Goal: Task Accomplishment & Management: Manage account settings

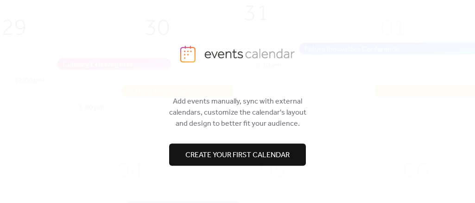
click at [252, 160] on span "Create your first calendar" at bounding box center [237, 155] width 104 height 11
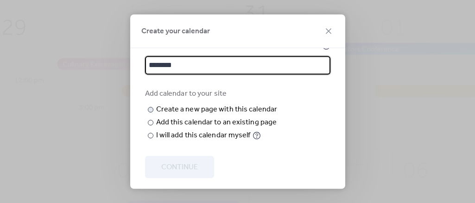
scroll to position [34, 0]
type input "********"
click at [0, 0] on input "text" at bounding box center [0, 0] width 0 height 0
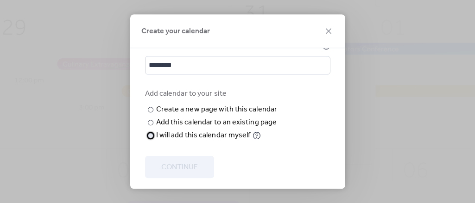
click at [181, 141] on div "I will add this calendar myself" at bounding box center [203, 135] width 94 height 11
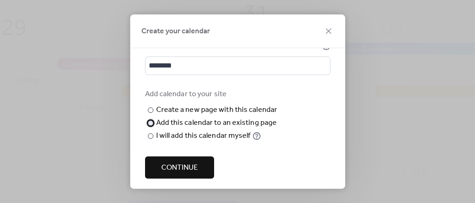
click at [185, 118] on div "Add this calendar to an existing page" at bounding box center [216, 123] width 121 height 11
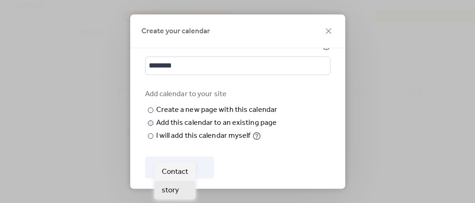
scroll to position [77, 0]
click at [0, 0] on icon at bounding box center [0, 0] width 0 height 0
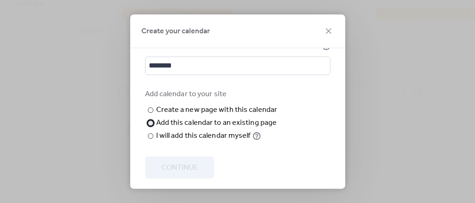
click at [150, 125] on div at bounding box center [151, 123] width 6 height 6
click at [151, 122] on div at bounding box center [151, 123] width 6 height 6
click at [148, 122] on div at bounding box center [151, 123] width 6 height 6
click at [147, 113] on div "​" at bounding box center [149, 110] width 9 height 11
click at [0, 0] on input "text" at bounding box center [0, 0] width 0 height 0
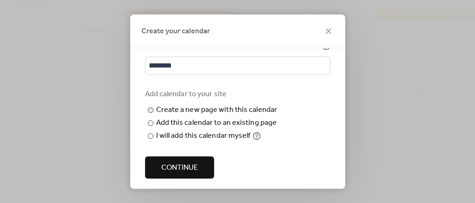
scroll to position [0, 0]
type input "********"
click at [365, 93] on div "Create your calendar Calendar name ******** Add calendar to your site ​ Create …" at bounding box center [237, 101] width 475 height 203
click at [181, 168] on span "Continue" at bounding box center [179, 167] width 37 height 11
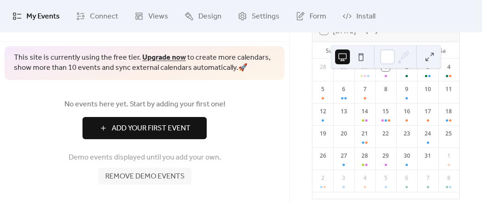
scroll to position [74, 0]
click at [165, 177] on span "Remove demo events" at bounding box center [144, 176] width 79 height 11
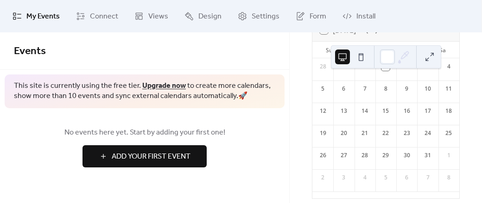
scroll to position [0, 0]
click at [167, 161] on span "Add Your First Event" at bounding box center [151, 156] width 79 height 11
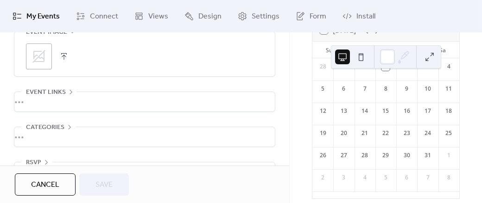
scroll to position [564, 0]
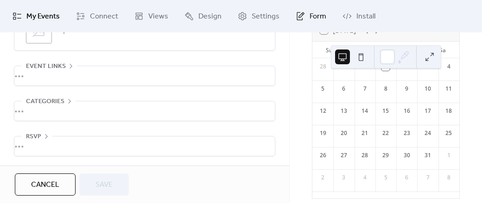
click at [309, 14] on span "Form" at bounding box center [317, 16] width 17 height 11
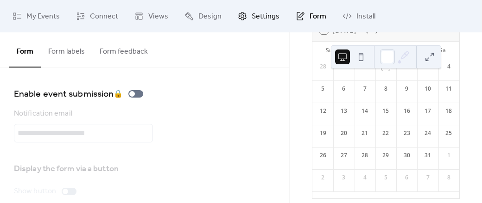
click at [260, 17] on span "Settings" at bounding box center [266, 16] width 28 height 11
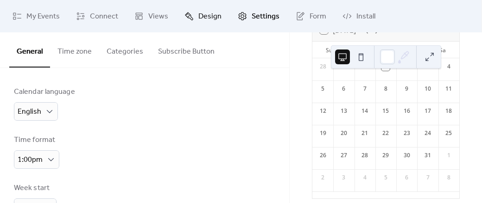
click at [210, 13] on span "Design" at bounding box center [209, 16] width 23 height 11
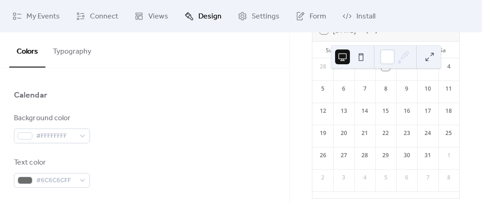
scroll to position [30, 0]
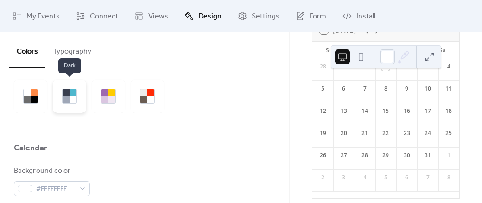
click at [70, 96] on div at bounding box center [72, 99] width 7 height 7
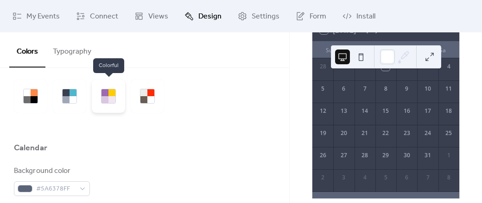
click at [107, 97] on div at bounding box center [104, 99] width 7 height 7
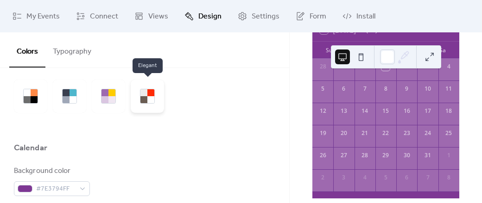
click at [149, 100] on div at bounding box center [150, 99] width 7 height 7
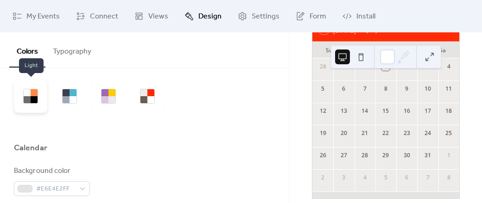
click at [17, 83] on div at bounding box center [30, 96] width 33 height 33
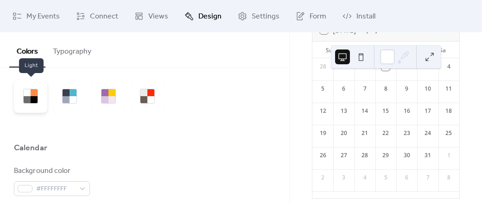
click at [18, 98] on div at bounding box center [30, 96] width 33 height 33
click at [26, 100] on div at bounding box center [27, 99] width 7 height 7
click at [74, 95] on div at bounding box center [72, 92] width 7 height 7
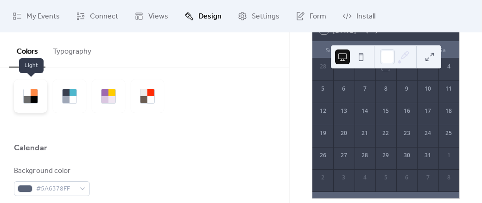
click at [30, 104] on div at bounding box center [30, 96] width 33 height 33
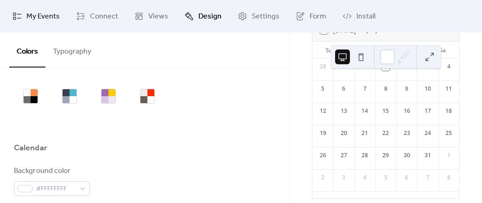
click at [57, 13] on span "My Events" at bounding box center [42, 16] width 33 height 11
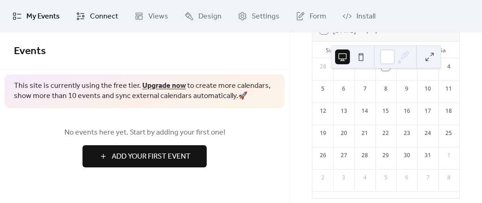
click at [88, 7] on link "Connect" at bounding box center [97, 16] width 56 height 25
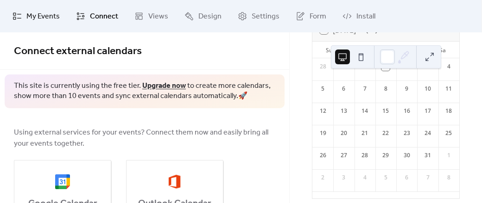
click at [46, 16] on span "My Events" at bounding box center [42, 16] width 33 height 11
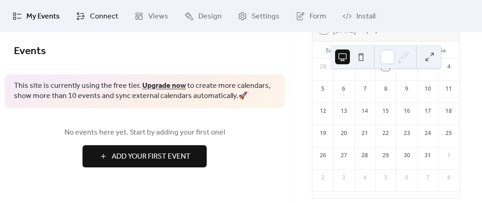
click at [105, 22] on span "Connect" at bounding box center [104, 16] width 28 height 11
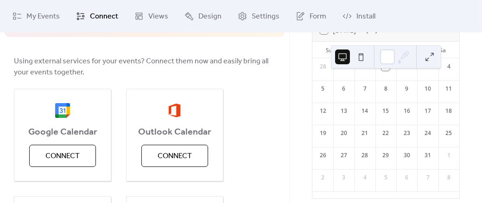
scroll to position [70, 0]
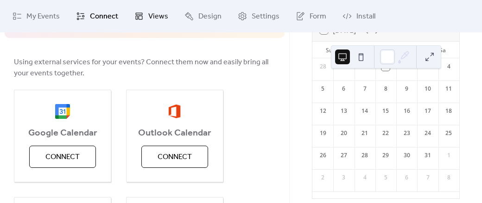
click at [160, 18] on span "Views" at bounding box center [158, 16] width 20 height 11
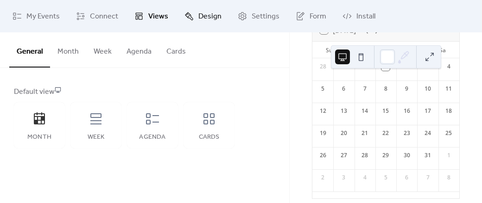
click at [208, 19] on span "Design" at bounding box center [209, 16] width 23 height 11
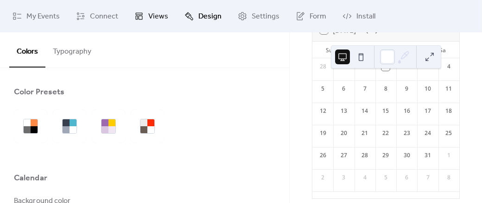
click at [163, 18] on span "Views" at bounding box center [158, 16] width 20 height 11
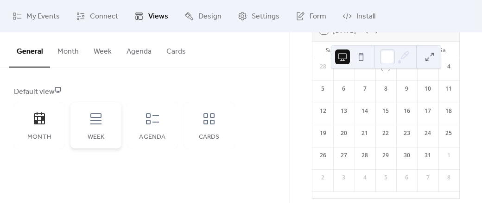
click at [96, 122] on icon at bounding box center [95, 119] width 15 height 15
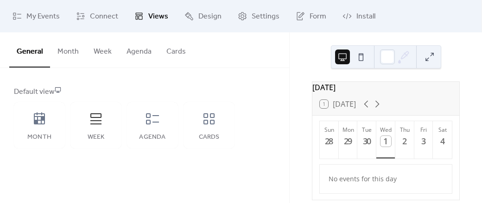
scroll to position [16, 0]
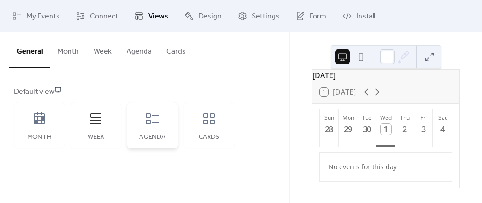
click at [157, 117] on icon at bounding box center [152, 119] width 15 height 15
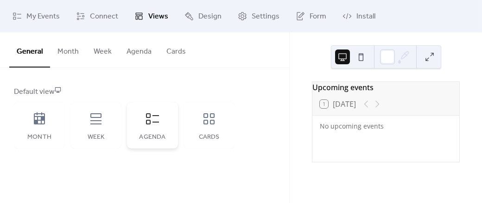
scroll to position [0, 0]
click at [214, 118] on icon at bounding box center [208, 119] width 15 height 15
click at [37, 117] on icon at bounding box center [39, 119] width 11 height 12
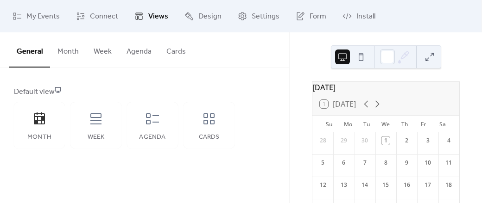
scroll to position [90, 0]
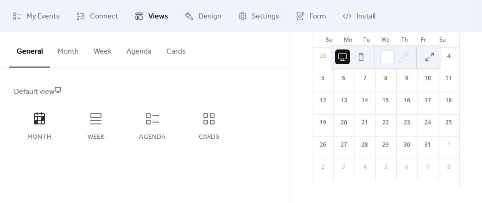
click at [171, 53] on button "Cards" at bounding box center [176, 49] width 34 height 34
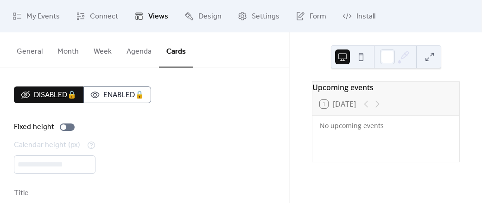
click at [69, 50] on button "Month" at bounding box center [68, 49] width 36 height 34
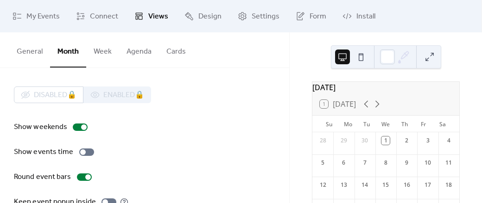
scroll to position [35, 0]
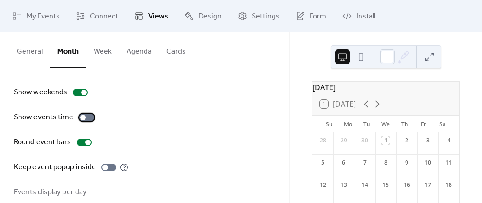
click at [84, 118] on div at bounding box center [86, 117] width 15 height 7
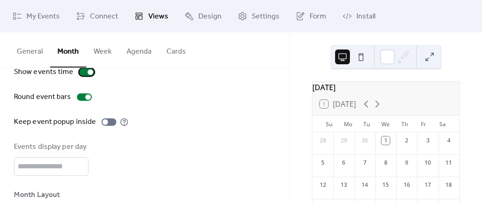
scroll to position [81, 0]
click at [82, 92] on label "Round event bars" at bounding box center [55, 96] width 82 height 11
click at [85, 98] on div at bounding box center [84, 96] width 15 height 7
click at [111, 118] on div at bounding box center [108, 121] width 15 height 7
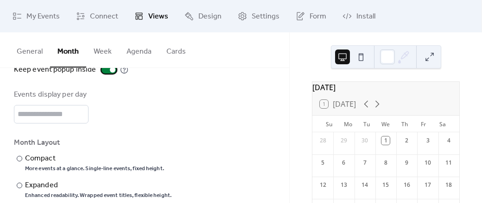
click at [104, 73] on div at bounding box center [108, 69] width 15 height 7
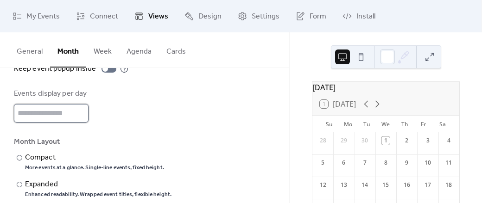
click at [66, 115] on input "*" at bounding box center [51, 113] width 75 height 19
type input "*"
click at [135, 121] on div "Events display per day *" at bounding box center [144, 105] width 261 height 34
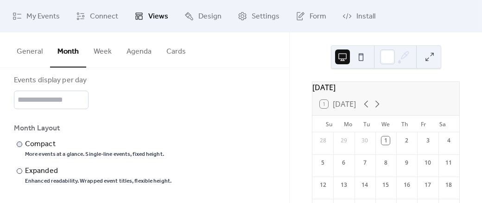
scroll to position [0, 0]
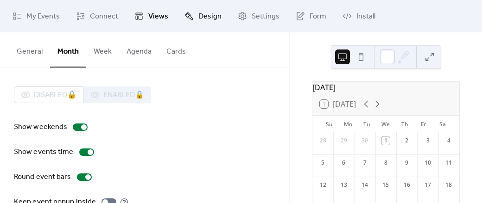
click at [198, 19] on span "Design" at bounding box center [209, 16] width 23 height 11
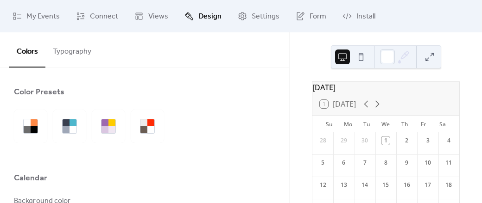
click at [73, 57] on button "Typography" at bounding box center [71, 49] width 53 height 34
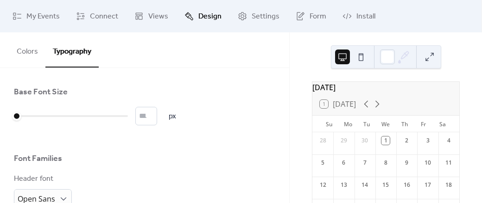
click at [32, 48] on button "Colors" at bounding box center [27, 49] width 36 height 34
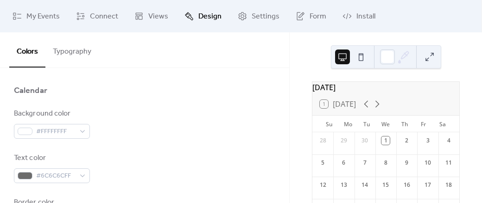
scroll to position [88, 0]
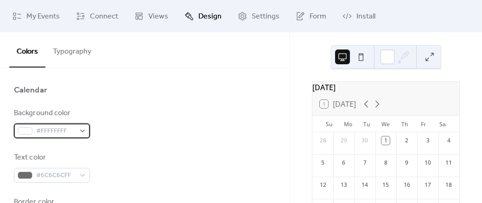
click at [74, 134] on span "#FFFFFFFF" at bounding box center [55, 131] width 39 height 11
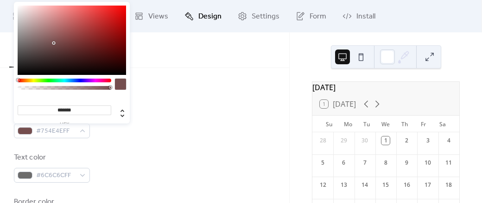
click at [54, 43] on div at bounding box center [72, 40] width 108 height 69
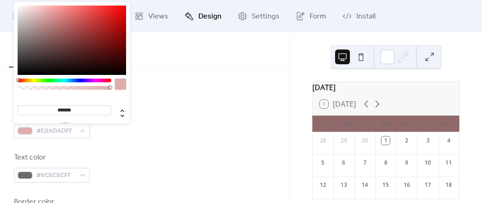
drag, startPoint x: 54, startPoint y: 43, endPoint x: 40, endPoint y: 14, distance: 32.1
click at [41, 14] on div at bounding box center [42, 14] width 2 height 2
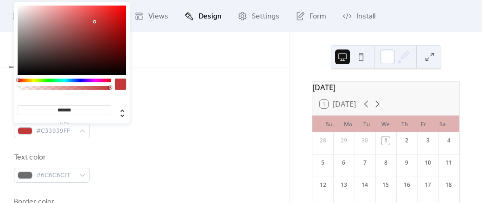
type input "*******"
drag, startPoint x: 42, startPoint y: 14, endPoint x: 94, endPoint y: 21, distance: 52.8
click at [94, 21] on div at bounding box center [72, 40] width 108 height 69
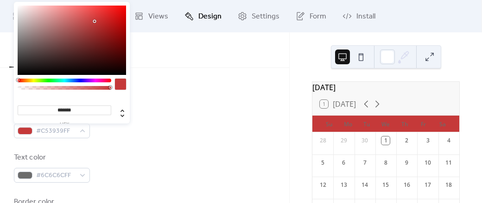
click at [31, 134] on div "#C53939FF" at bounding box center [52, 131] width 76 height 15
drag, startPoint x: 84, startPoint y: 25, endPoint x: 51, endPoint y: 21, distance: 33.6
click at [51, 21] on div at bounding box center [72, 40] width 108 height 69
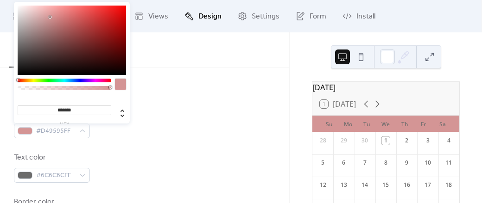
click at [50, 17] on div at bounding box center [72, 40] width 108 height 69
click at [55, 29] on div at bounding box center [72, 40] width 108 height 69
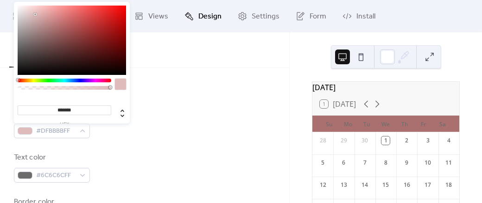
click at [35, 14] on div at bounding box center [72, 40] width 108 height 69
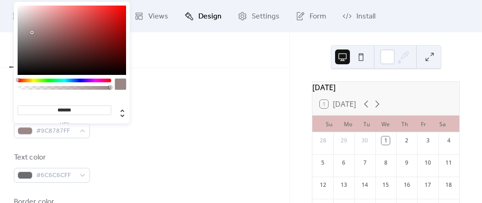
click at [32, 32] on div at bounding box center [72, 40] width 108 height 69
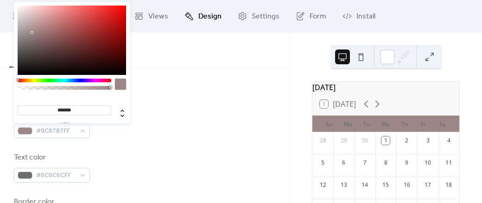
type input "*******"
click at [34, 17] on div at bounding box center [72, 40] width 108 height 69
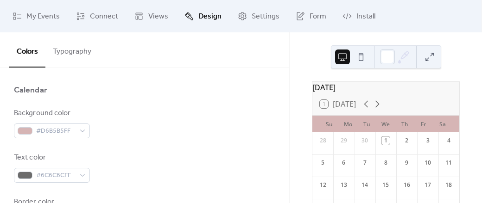
click at [164, 55] on div "Colors Typography" at bounding box center [144, 50] width 289 height 36
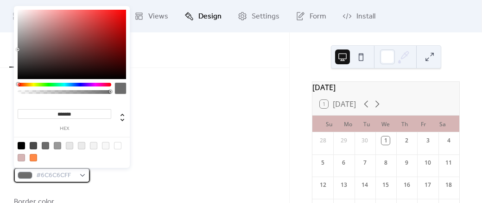
click at [22, 178] on div at bounding box center [25, 175] width 15 height 7
type input "*******"
click at [19, 69] on div at bounding box center [72, 44] width 108 height 69
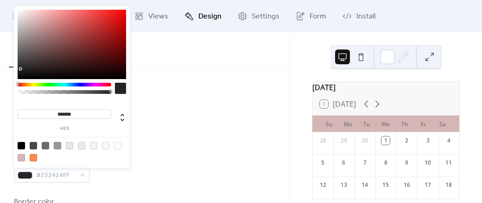
click at [179, 153] on div "Text color #252424FF" at bounding box center [144, 167] width 261 height 31
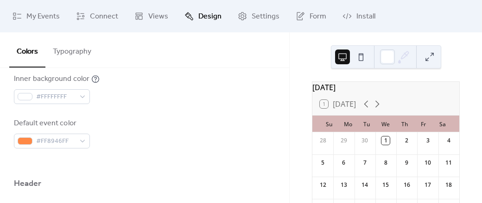
scroll to position [324, 0]
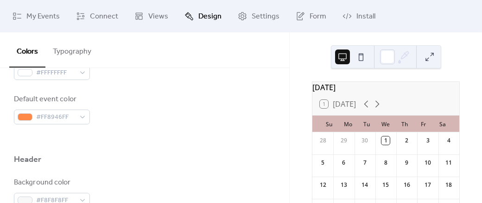
click at [44, 128] on div at bounding box center [144, 140] width 261 height 30
click at [43, 126] on div at bounding box center [144, 140] width 261 height 30
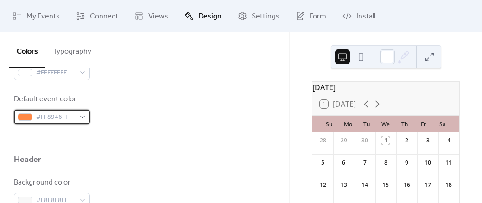
click at [39, 123] on span "#FF8946FF" at bounding box center [55, 117] width 39 height 11
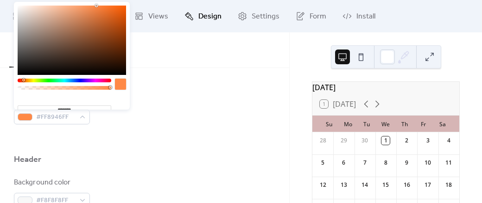
click at [60, 20] on div at bounding box center [72, 40] width 108 height 69
click at [97, 49] on div at bounding box center [72, 40] width 108 height 69
click at [94, 29] on div at bounding box center [72, 40] width 108 height 69
click at [49, 79] on div at bounding box center [65, 81] width 94 height 4
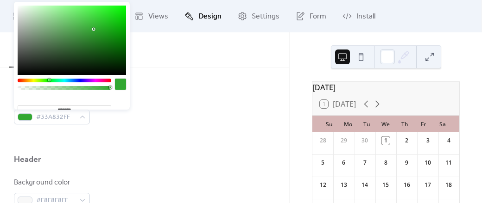
click at [84, 26] on div at bounding box center [72, 40] width 108 height 69
click at [77, 26] on div at bounding box center [72, 40] width 108 height 69
click at [52, 45] on div at bounding box center [72, 40] width 108 height 69
type input "*******"
click at [54, 33] on div at bounding box center [72, 40] width 108 height 69
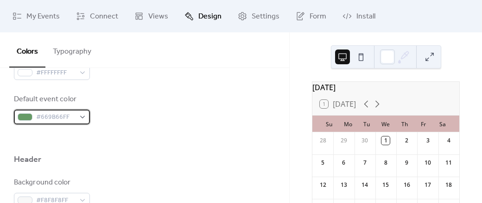
click at [27, 119] on div at bounding box center [25, 116] width 15 height 7
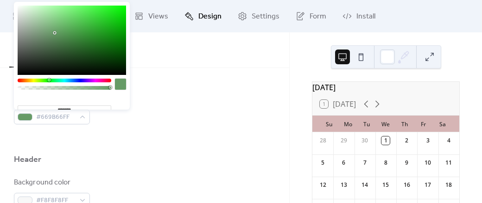
click at [45, 27] on div at bounding box center [72, 40] width 108 height 69
click at [40, 23] on div at bounding box center [72, 40] width 108 height 69
type input "*******"
click at [36, 23] on div at bounding box center [72, 40] width 108 height 69
click at [202, 99] on div "Default event color #9FBE9FFF" at bounding box center [144, 109] width 261 height 31
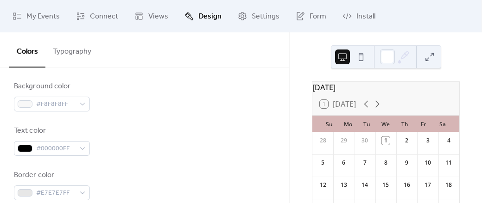
scroll to position [421, 0]
click at [67, 107] on span "#F8F8F8FF" at bounding box center [55, 104] width 39 height 11
click at [116, 113] on div "Background color #F8F8F8FF Text color #000000FF Border color #E7E7E7FF" at bounding box center [144, 141] width 261 height 120
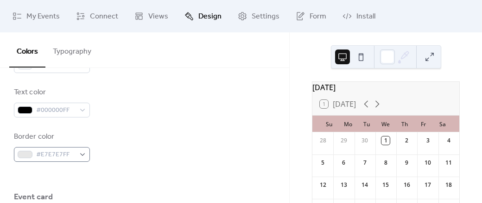
scroll to position [460, 0]
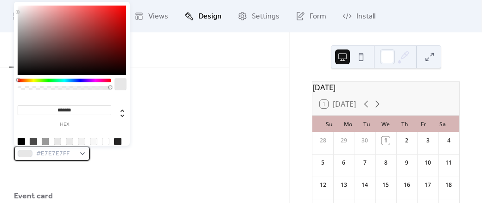
click at [70, 153] on span "#E7E7E7FF" at bounding box center [55, 154] width 39 height 11
type input "*******"
click at [19, 25] on div at bounding box center [72, 40] width 108 height 69
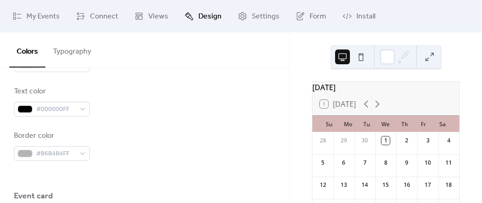
click at [195, 131] on div "Border color #B6B4B4FF" at bounding box center [144, 146] width 261 height 31
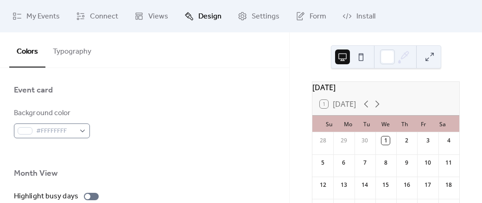
scroll to position [566, 0]
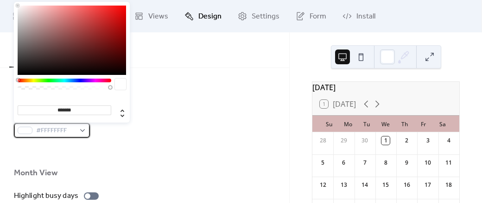
click at [76, 129] on div "#FFFFFFFF" at bounding box center [52, 130] width 76 height 15
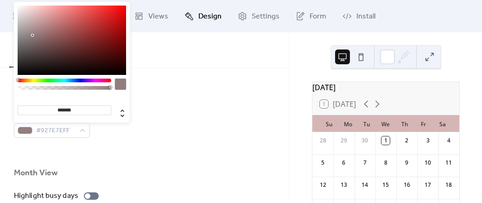
click at [33, 35] on div at bounding box center [72, 40] width 108 height 69
type input "*******"
click at [71, 38] on div at bounding box center [72, 40] width 108 height 69
click at [191, 103] on div at bounding box center [144, 103] width 261 height 7
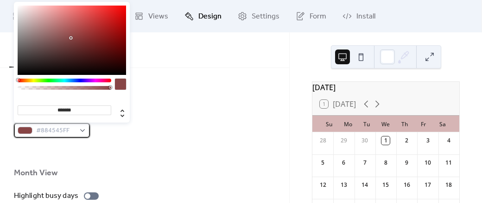
click at [54, 131] on span "#884545FF" at bounding box center [55, 131] width 39 height 11
type input "*******"
click at [18, 11] on div at bounding box center [72, 40] width 108 height 69
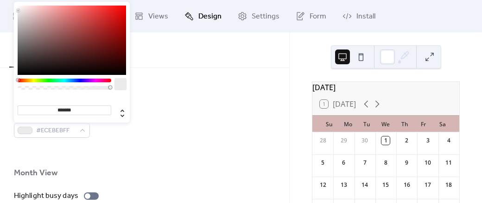
click at [166, 96] on div "Event card" at bounding box center [144, 92] width 261 height 16
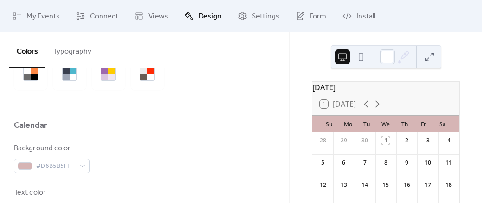
scroll to position [0, 0]
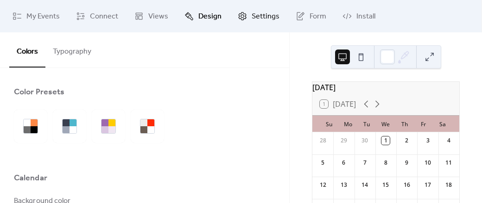
click at [264, 22] on span "Settings" at bounding box center [266, 16] width 28 height 11
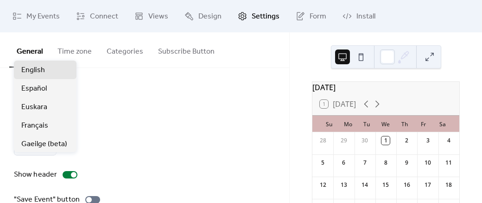
scroll to position [82, 0]
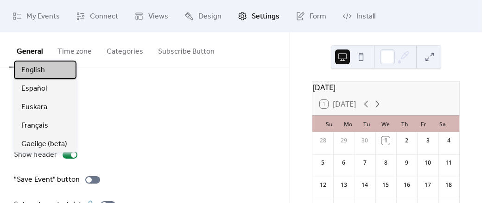
click at [69, 68] on div "English" at bounding box center [45, 70] width 63 height 19
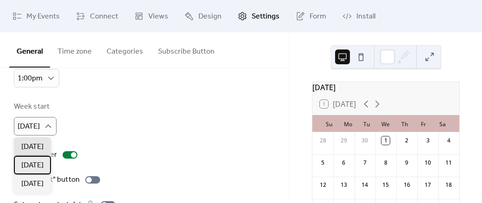
click at [31, 162] on span "Monday" at bounding box center [32, 165] width 22 height 11
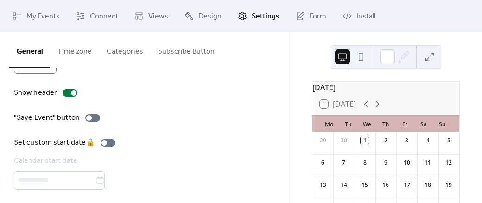
scroll to position [148, 0]
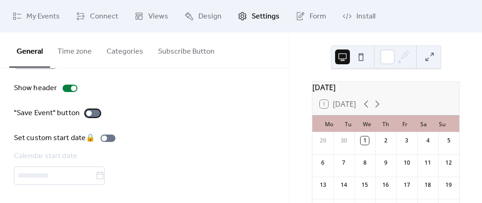
click at [89, 112] on div at bounding box center [89, 114] width 6 height 6
click at [94, 112] on div at bounding box center [97, 114] width 6 height 6
click at [312, 18] on span "Form" at bounding box center [317, 16] width 17 height 11
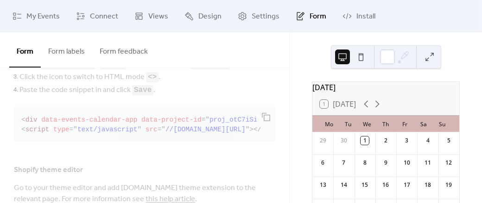
scroll to position [279, 0]
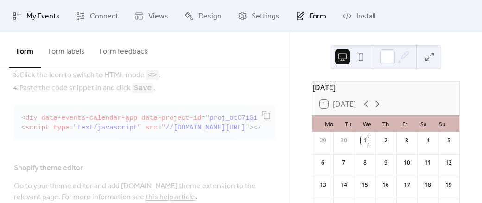
click at [52, 25] on link "My Events" at bounding box center [36, 16] width 61 height 25
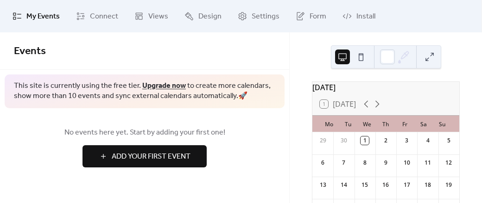
click at [138, 151] on span "Add Your First Event" at bounding box center [151, 156] width 79 height 11
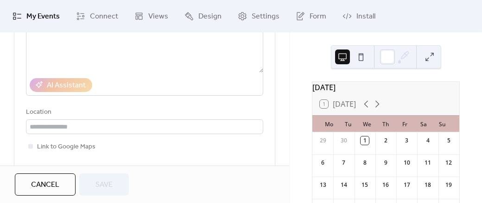
scroll to position [139, 0]
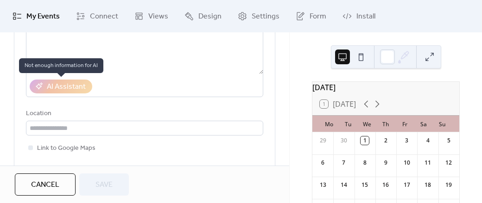
click at [75, 86] on div "AI Assistant" at bounding box center [61, 87] width 63 height 14
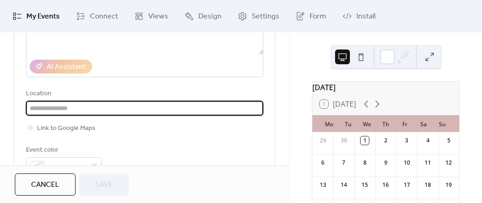
click at [79, 113] on input "text" at bounding box center [144, 108] width 237 height 15
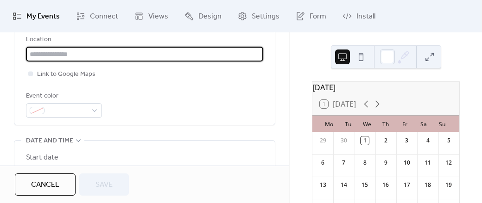
scroll to position [214, 0]
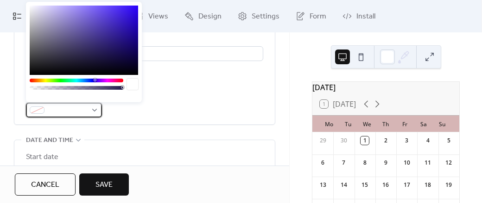
click at [46, 107] on div at bounding box center [64, 110] width 76 height 15
click at [62, 111] on span at bounding box center [67, 110] width 39 height 11
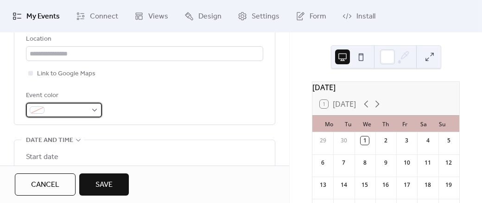
scroll to position [271, 0]
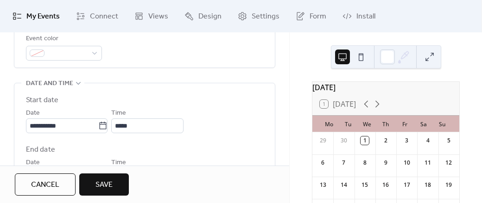
click at [52, 100] on div "Start date" at bounding box center [42, 100] width 32 height 11
click at [72, 83] on div "•••" at bounding box center [144, 83] width 260 height 1
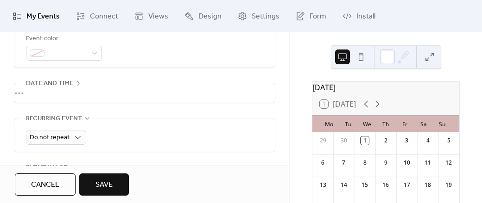
click at [72, 83] on div "•••" at bounding box center [144, 92] width 260 height 19
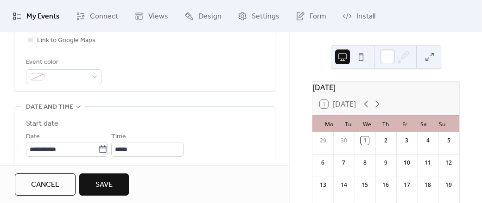
scroll to position [175, 0]
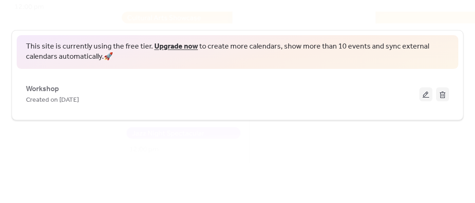
scroll to position [75, 0]
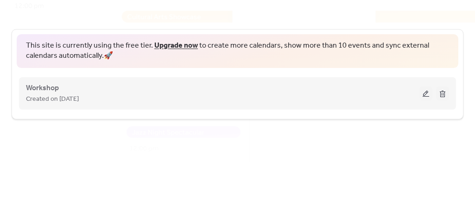
click at [422, 89] on button at bounding box center [425, 94] width 13 height 14
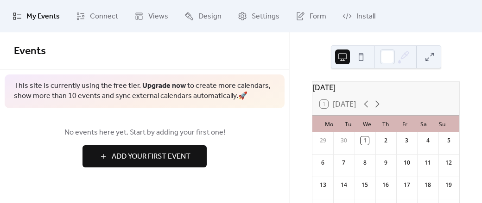
click at [148, 153] on span "Add Your First Event" at bounding box center [151, 156] width 79 height 11
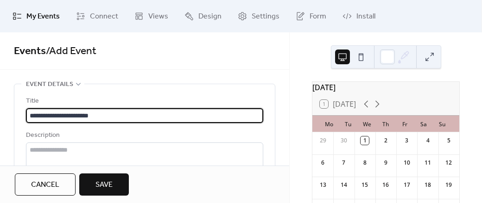
click at [45, 113] on input "**********" at bounding box center [144, 115] width 237 height 15
type input "**********"
click at [75, 142] on div "Description" at bounding box center [144, 183] width 237 height 106
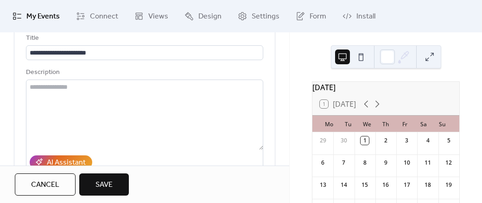
scroll to position [69, 0]
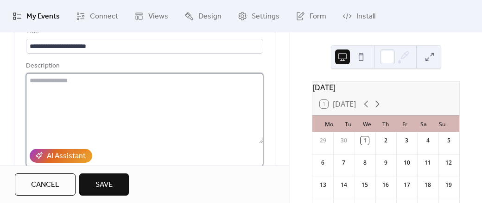
click at [87, 105] on textarea at bounding box center [144, 108] width 237 height 70
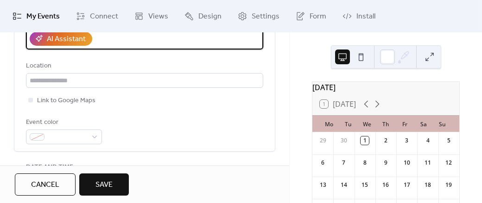
scroll to position [188, 0]
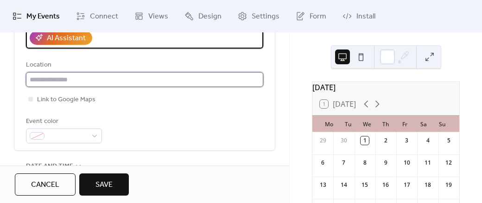
click at [97, 81] on input "text" at bounding box center [144, 79] width 237 height 15
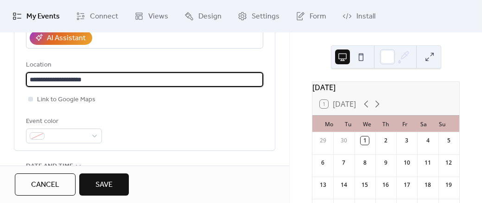
type input "**********"
click at [72, 96] on span "Link to Google Maps" at bounding box center [66, 99] width 58 height 11
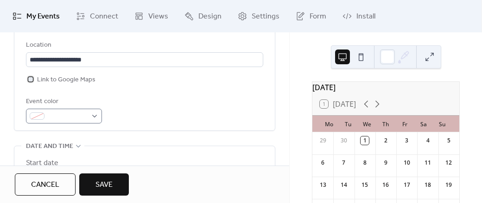
scroll to position [208, 0]
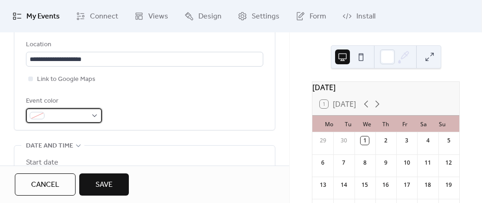
click at [93, 116] on div at bounding box center [64, 115] width 76 height 15
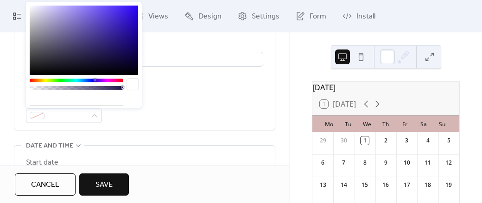
click at [147, 113] on div "Event color" at bounding box center [144, 109] width 237 height 27
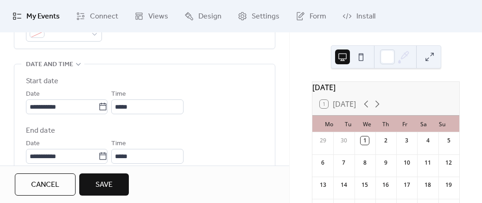
scroll to position [292, 0]
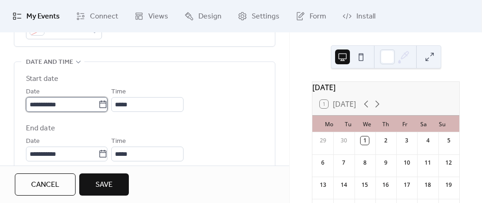
click at [90, 100] on input "**********" at bounding box center [62, 104] width 72 height 15
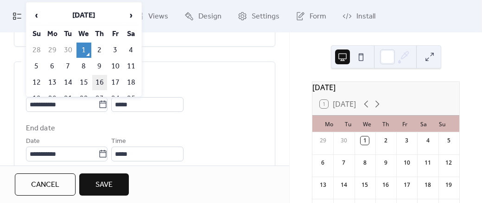
click at [106, 80] on td "16" at bounding box center [99, 82] width 15 height 15
type input "**********"
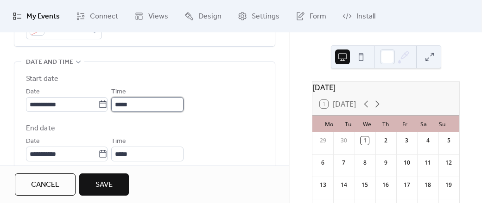
click at [129, 105] on input "*****" at bounding box center [147, 104] width 72 height 15
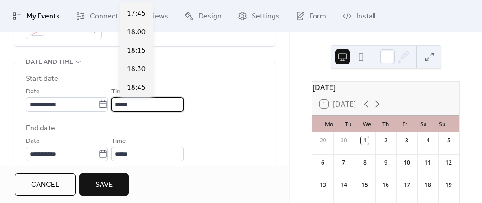
scroll to position [1314, 0]
click at [139, 70] on span "18:30" at bounding box center [136, 68] width 19 height 11
type input "*****"
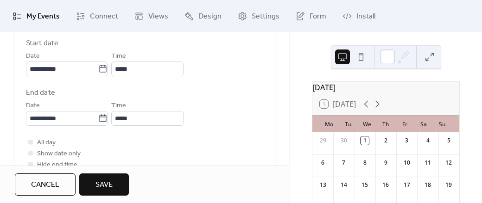
scroll to position [328, 0]
click at [140, 120] on input "*****" at bounding box center [147, 118] width 72 height 15
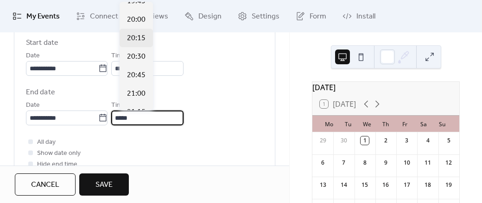
scroll to position [87, 0]
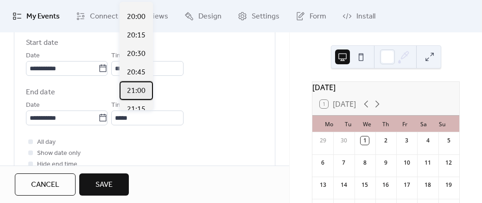
click at [136, 88] on span "21:00" at bounding box center [136, 91] width 19 height 11
type input "*****"
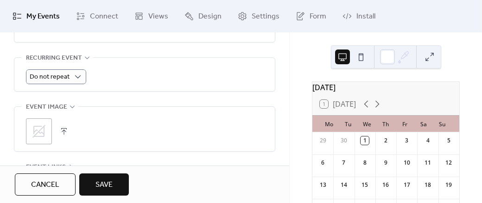
scroll to position [360, 0]
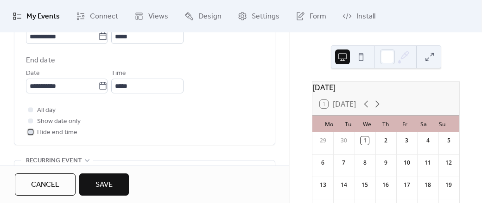
click at [49, 133] on span "Hide end time" at bounding box center [57, 132] width 40 height 11
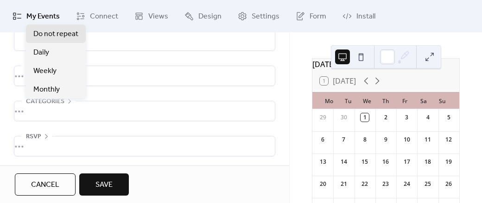
scroll to position [23, 0]
click at [236, 74] on div "•••" at bounding box center [144, 75] width 260 height 19
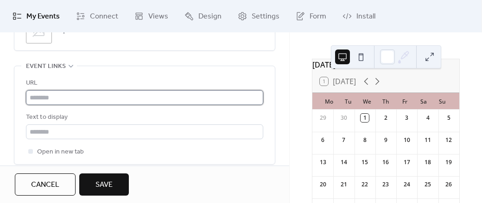
click at [179, 98] on input "text" at bounding box center [144, 97] width 237 height 15
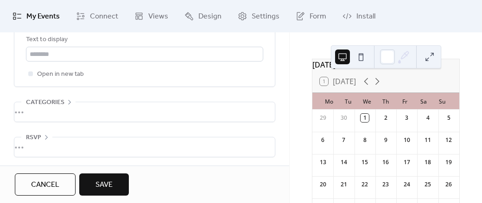
scroll to position [642, 0]
click at [64, 102] on div "•••" at bounding box center [144, 111] width 260 height 19
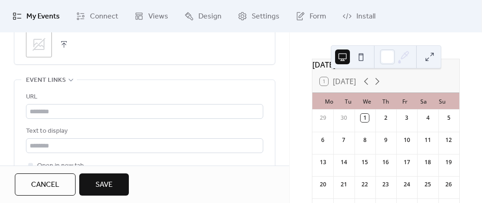
scroll to position [549, 0]
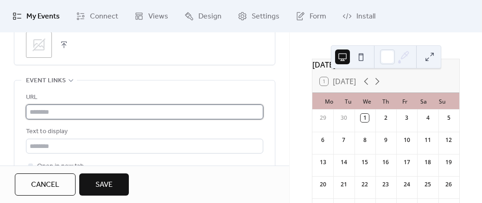
click at [80, 107] on input "text" at bounding box center [144, 112] width 237 height 15
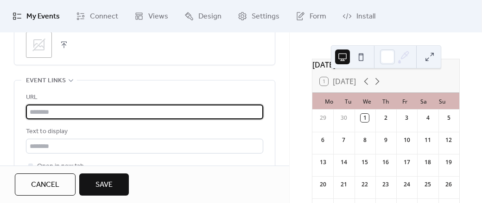
paste input "**********"
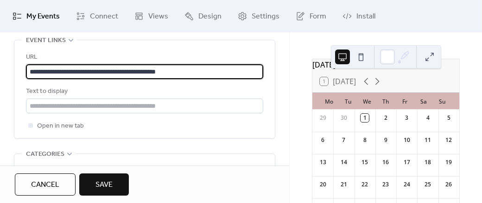
scroll to position [591, 0]
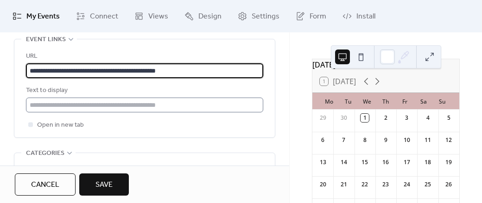
type input "**********"
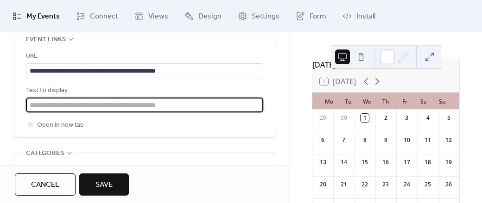
click at [110, 101] on input "text" at bounding box center [144, 105] width 237 height 15
type input "****"
click at [94, 186] on button "Save" at bounding box center [104, 185] width 50 height 22
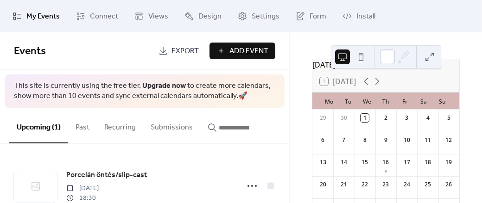
click at [139, 138] on button "Recurring" at bounding box center [120, 125] width 46 height 34
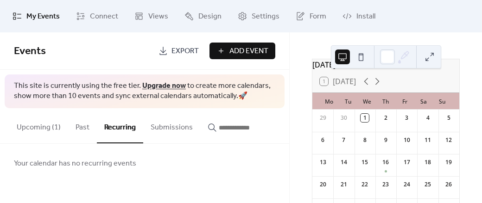
click at [44, 130] on button "Upcoming (1)" at bounding box center [38, 125] width 59 height 34
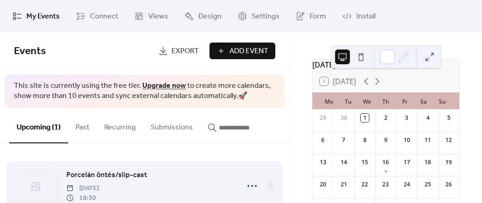
scroll to position [25, 0]
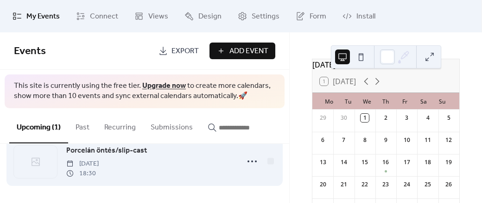
click at [45, 160] on div at bounding box center [35, 162] width 43 height 32
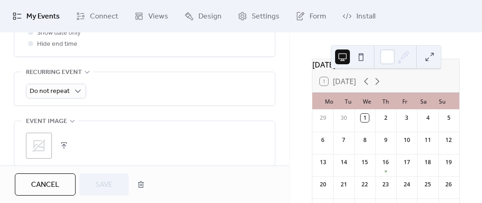
scroll to position [491, 0]
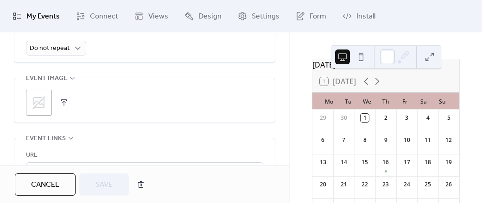
click at [44, 99] on icon at bounding box center [38, 102] width 15 height 15
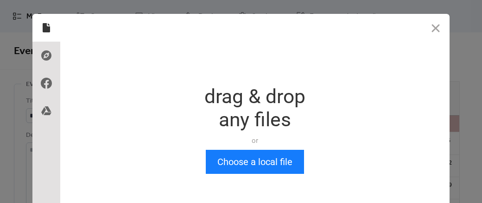
scroll to position [27, 0]
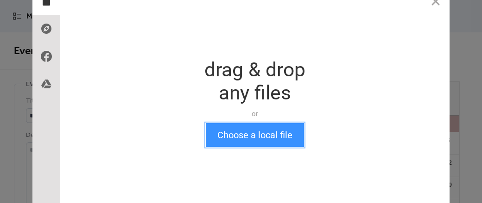
click at [237, 146] on button "Choose a local file" at bounding box center [255, 135] width 98 height 24
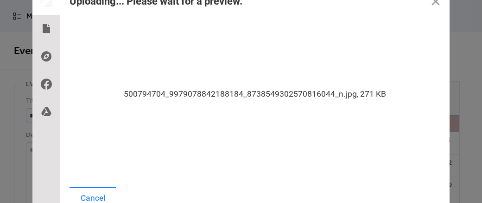
scroll to position [31, 0]
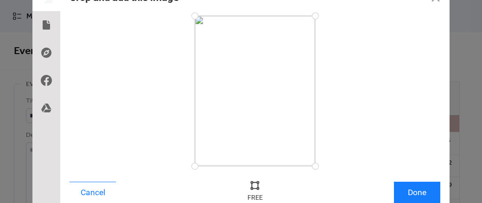
drag, startPoint x: 312, startPoint y: 166, endPoint x: 316, endPoint y: 169, distance: 5.0
click at [316, 169] on div at bounding box center [315, 166] width 16 height 16
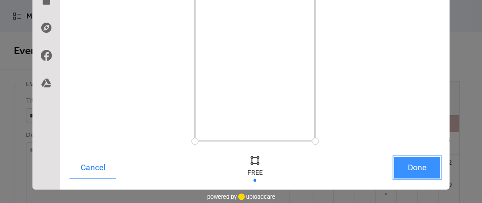
click at [404, 166] on button "Done" at bounding box center [417, 168] width 46 height 22
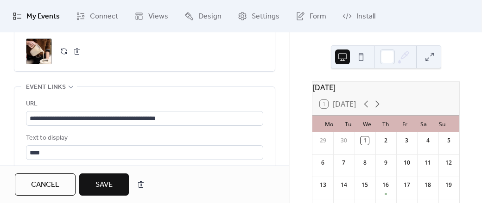
scroll to position [545, 0]
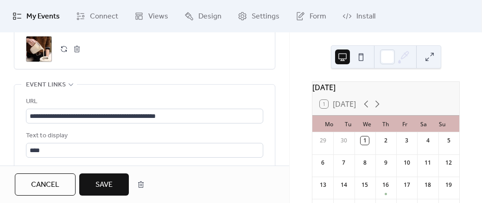
click at [107, 188] on span "Save" at bounding box center [103, 185] width 17 height 11
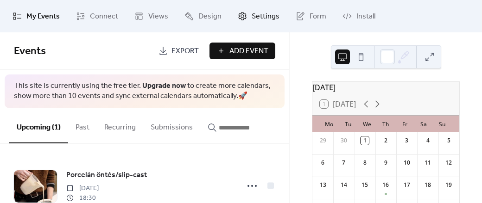
click at [261, 19] on span "Settings" at bounding box center [266, 16] width 28 height 11
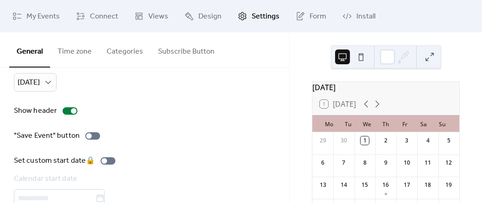
scroll to position [148, 0]
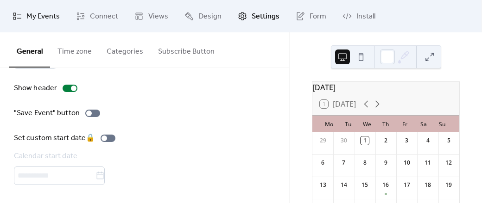
click at [44, 11] on span "My Events" at bounding box center [42, 16] width 33 height 11
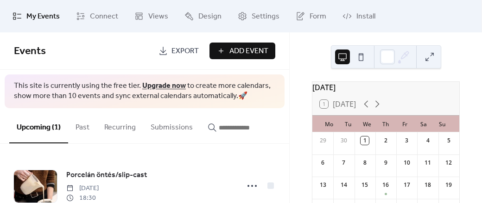
click at [187, 49] on span "Export" at bounding box center [184, 51] width 27 height 11
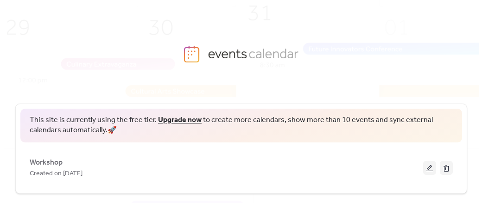
scroll to position [11, 0]
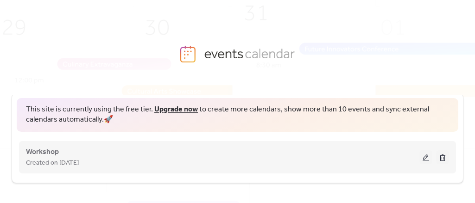
click at [426, 155] on button at bounding box center [425, 158] width 13 height 14
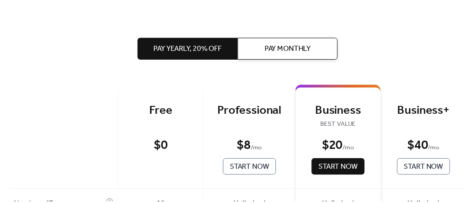
scroll to position [6, 0]
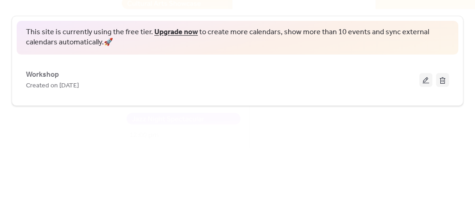
scroll to position [11, 0]
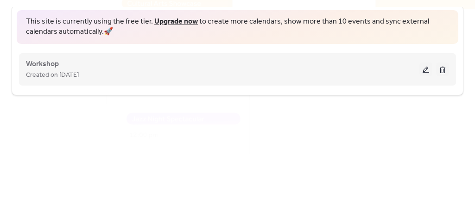
click at [367, 65] on div "Workshop Created on 1-Oct-2025" at bounding box center [222, 69] width 393 height 22
click at [70, 77] on span "Created on [DATE]" at bounding box center [52, 75] width 53 height 11
click at [419, 67] on button at bounding box center [425, 70] width 13 height 14
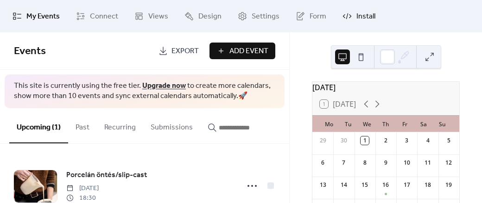
click at [347, 19] on icon at bounding box center [346, 16] width 9 height 9
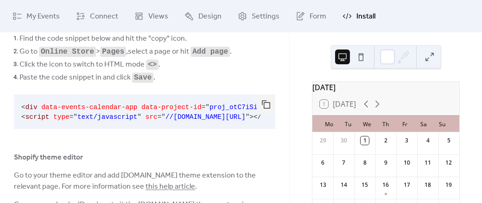
scroll to position [79, 0]
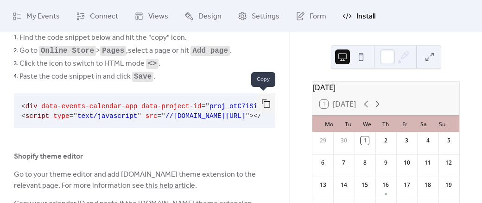
click at [264, 104] on button "button" at bounding box center [266, 104] width 19 height 20
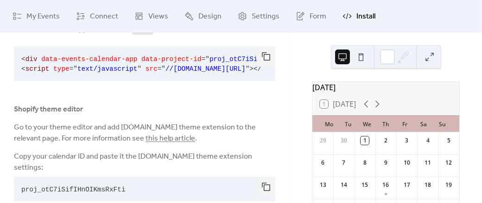
scroll to position [147, 0]
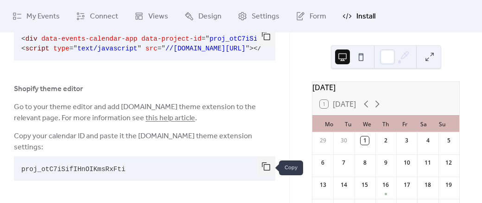
click at [261, 169] on button "button" at bounding box center [266, 167] width 19 height 20
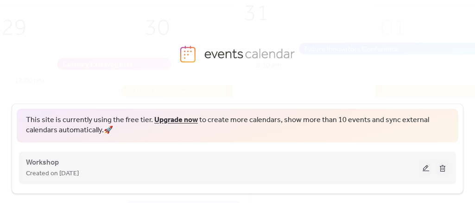
click at [423, 170] on button at bounding box center [425, 168] width 13 height 14
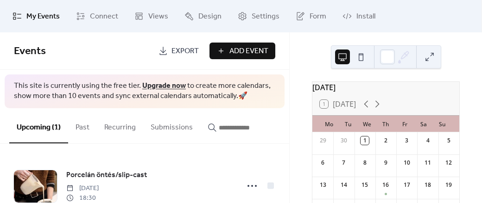
click at [379, 144] on div "2" at bounding box center [385, 139] width 21 height 14
click at [368, 128] on div "We" at bounding box center [366, 124] width 19 height 17
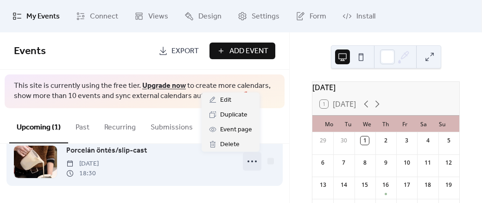
click at [248, 156] on icon at bounding box center [252, 161] width 15 height 15
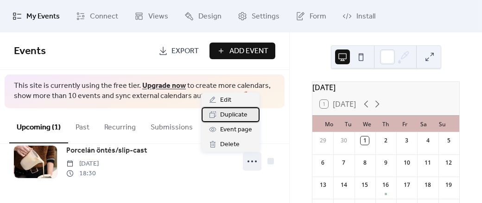
click at [241, 113] on span "Duplicate" at bounding box center [233, 115] width 27 height 11
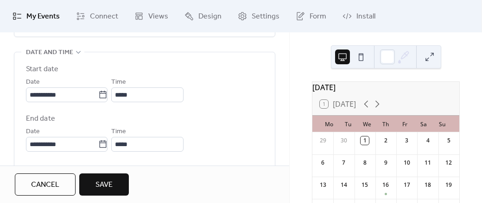
scroll to position [303, 0]
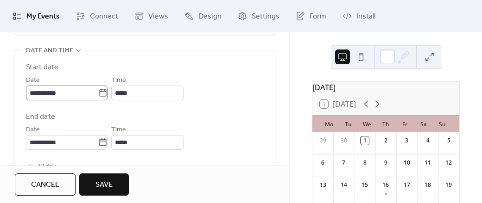
type input "**********"
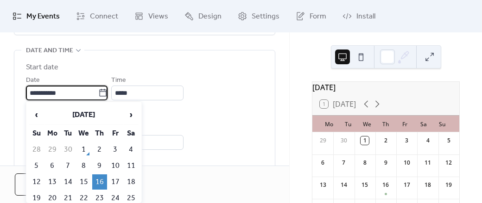
click at [68, 90] on input "**********" at bounding box center [62, 93] width 72 height 15
click at [67, 183] on td "14" at bounding box center [68, 182] width 15 height 15
type input "**********"
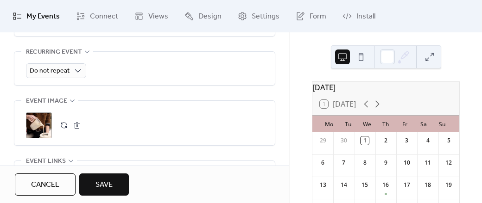
scroll to position [470, 0]
click at [77, 126] on button "button" at bounding box center [76, 124] width 13 height 13
click at [38, 121] on icon at bounding box center [38, 124] width 15 height 15
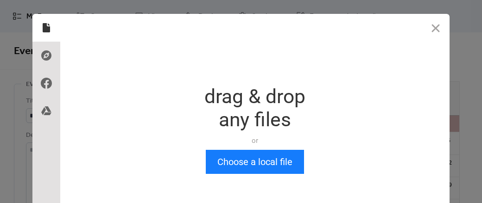
scroll to position [0, 0]
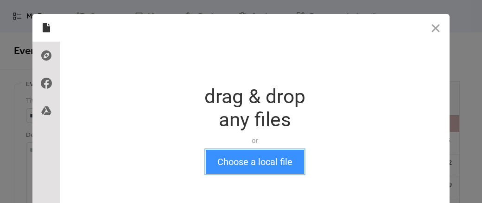
click at [241, 171] on button "Choose a local file" at bounding box center [255, 162] width 98 height 24
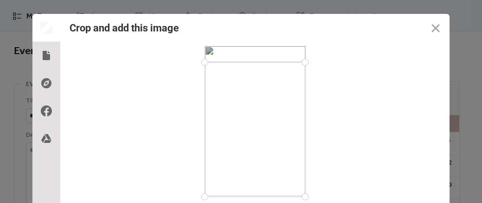
drag, startPoint x: 301, startPoint y: 46, endPoint x: 305, endPoint y: 62, distance: 16.6
click at [305, 62] on div at bounding box center [305, 62] width 16 height 16
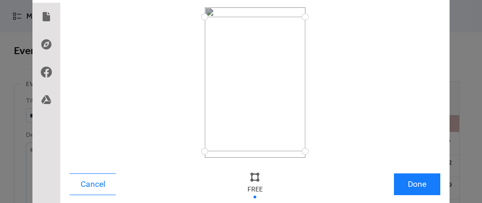
drag, startPoint x: 292, startPoint y: 138, endPoint x: 292, endPoint y: 131, distance: 6.5
click at [292, 131] on div at bounding box center [255, 84] width 101 height 135
click at [413, 179] on button "Done" at bounding box center [417, 185] width 46 height 22
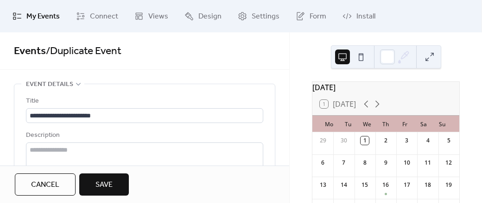
click at [115, 189] on button "Save" at bounding box center [104, 185] width 50 height 22
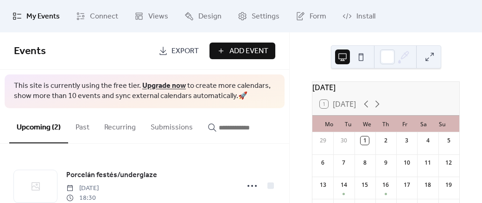
click at [283, 125] on div "Upcoming (2) Past Recurring Submissions" at bounding box center [144, 126] width 289 height 36
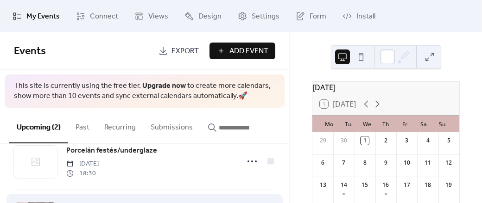
scroll to position [24, 0]
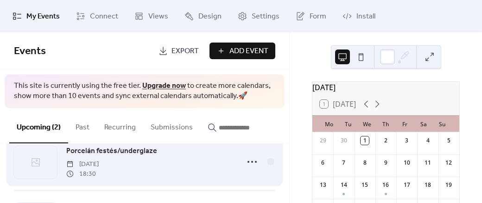
click at [62, 160] on div "Porcelán festés/underglaze Tuesday, October 14, 2025 18:30" at bounding box center [144, 162] width 261 height 57
click at [40, 163] on icon at bounding box center [35, 162] width 11 height 11
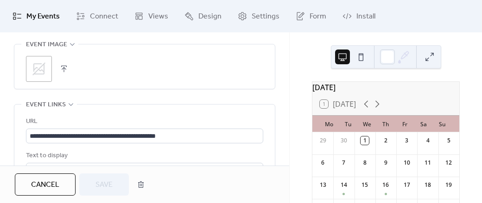
scroll to position [527, 0]
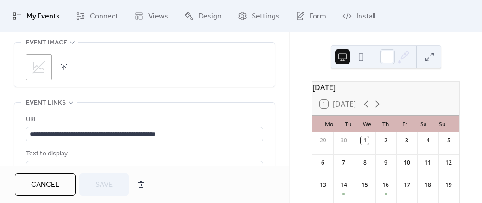
click at [47, 74] on div ";" at bounding box center [39, 67] width 26 height 26
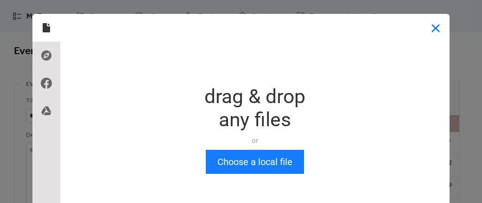
click at [427, 32] on button "Close" at bounding box center [436, 28] width 28 height 28
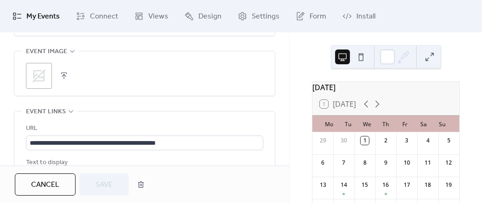
scroll to position [516, 0]
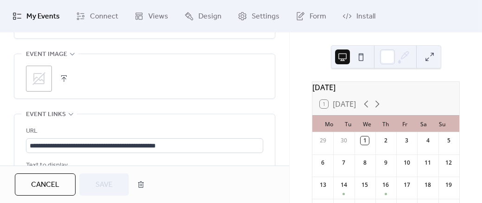
click at [45, 78] on icon at bounding box center [38, 78] width 15 height 15
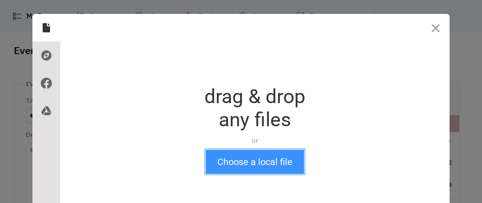
click at [216, 165] on button "Choose a local file" at bounding box center [255, 162] width 98 height 24
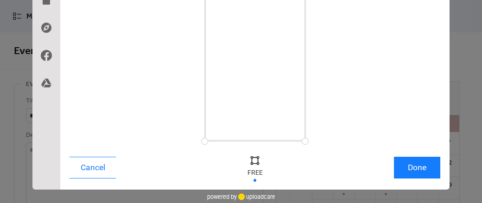
scroll to position [7, 0]
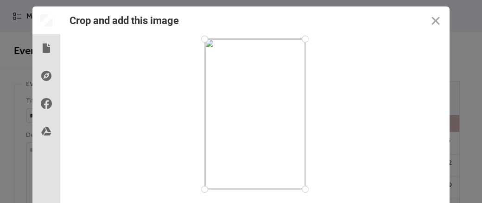
click at [302, 38] on div at bounding box center [305, 39] width 16 height 16
drag, startPoint x: 302, startPoint y: 38, endPoint x: 303, endPoint y: 47, distance: 9.3
click at [303, 47] on div at bounding box center [305, 47] width 16 height 16
drag, startPoint x: 301, startPoint y: 189, endPoint x: 304, endPoint y: 169, distance: 19.7
click at [304, 169] on div at bounding box center [305, 170] width 16 height 16
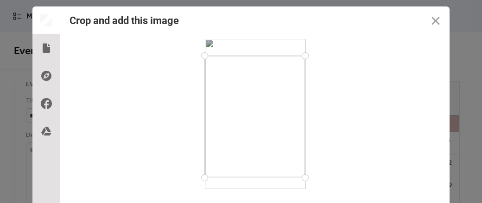
drag, startPoint x: 292, startPoint y: 77, endPoint x: 291, endPoint y: 87, distance: 9.7
click at [291, 87] on div at bounding box center [255, 117] width 101 height 122
click at [43, 49] on use at bounding box center [46, 48] width 7 height 9
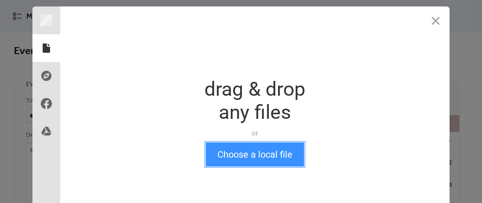
click at [233, 157] on button "Choose a local file" at bounding box center [255, 155] width 98 height 24
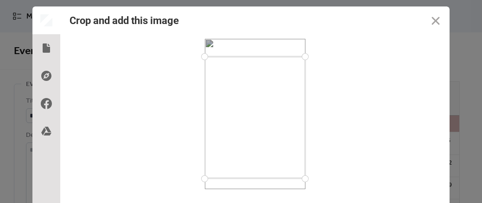
scroll to position [56, 0]
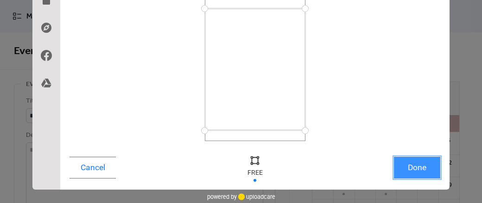
click at [404, 160] on button "Done" at bounding box center [417, 168] width 46 height 22
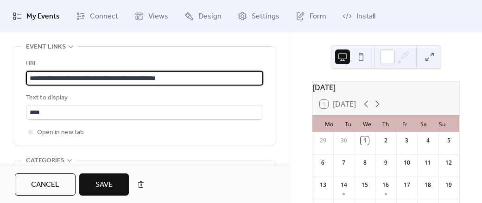
scroll to position [0, 0]
drag, startPoint x: 201, startPoint y: 78, endPoint x: -26, endPoint y: 76, distance: 227.0
click at [0, 76] on html "**********" at bounding box center [241, 101] width 482 height 203
paste input "*"
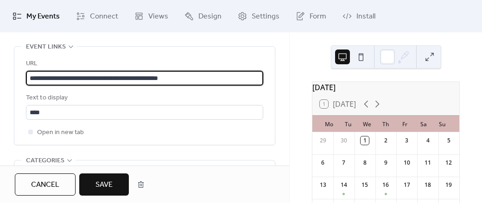
type input "**********"
click at [93, 188] on button "Save" at bounding box center [104, 185] width 50 height 22
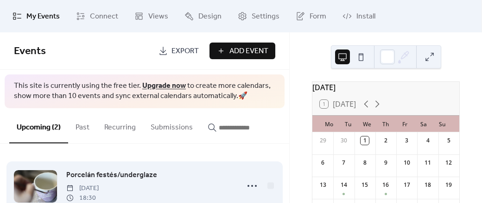
scroll to position [22, 0]
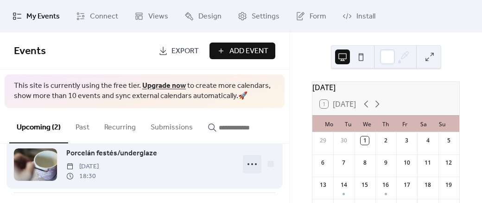
click at [250, 164] on icon at bounding box center [252, 164] width 15 height 15
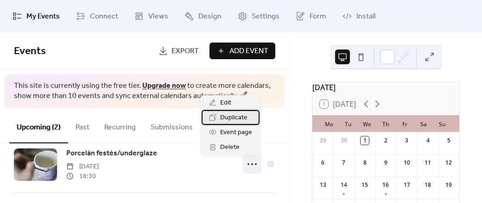
click at [243, 117] on span "Duplicate" at bounding box center [233, 118] width 27 height 11
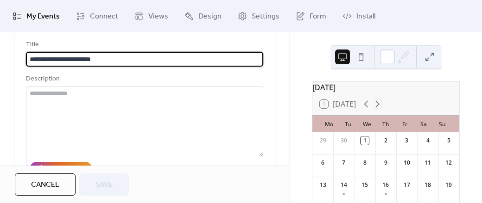
scroll to position [57, 0]
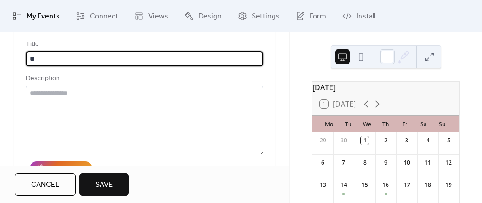
type input "*"
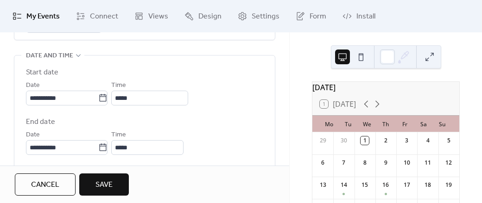
scroll to position [303, 0]
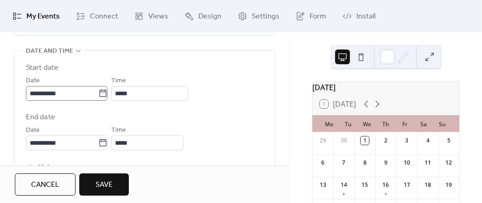
type input "********"
click at [48, 94] on input "**********" at bounding box center [62, 93] width 72 height 15
click at [213, 101] on div "**********" at bounding box center [144, 107] width 237 height 88
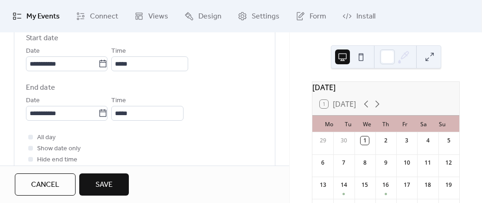
scroll to position [333, 0]
click at [104, 67] on label "**********" at bounding box center [67, 63] width 82 height 15
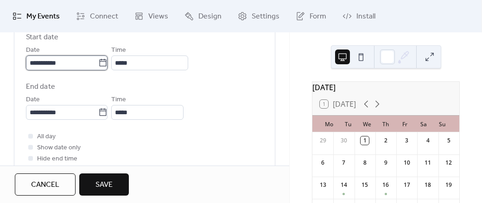
click at [98, 67] on input "**********" at bounding box center [62, 63] width 72 height 15
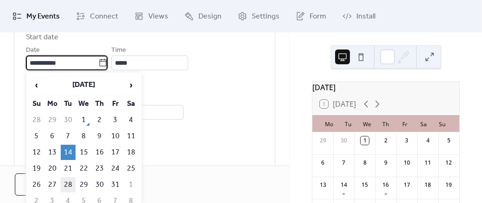
click at [67, 178] on td "28" at bounding box center [68, 184] width 15 height 15
type input "**********"
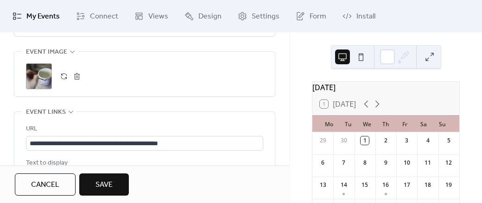
scroll to position [516, 0]
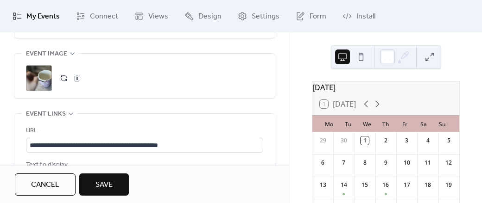
click at [45, 82] on div ";" at bounding box center [39, 78] width 26 height 26
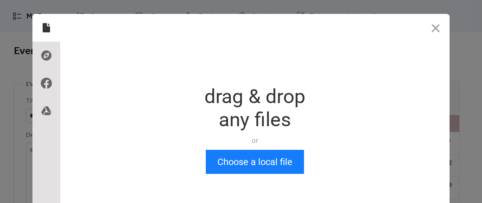
scroll to position [0, 0]
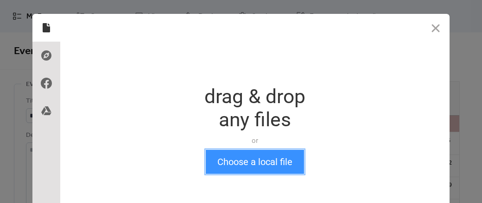
click at [231, 159] on button "Choose a local file" at bounding box center [255, 162] width 98 height 24
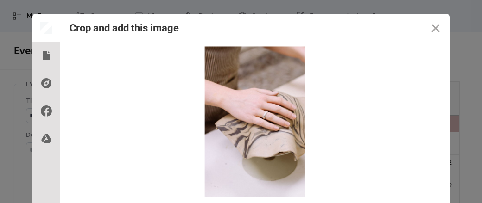
scroll to position [56, 0]
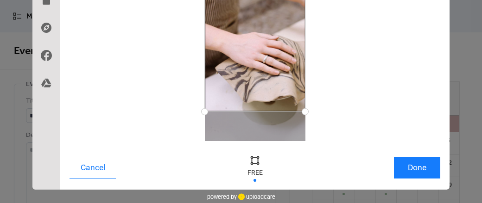
drag, startPoint x: 299, startPoint y: 143, endPoint x: 306, endPoint y: 112, distance: 31.4
click at [306, 112] on div at bounding box center [305, 112] width 16 height 16
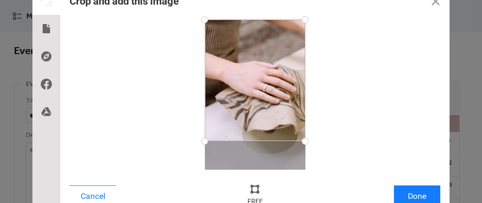
scroll to position [25, 0]
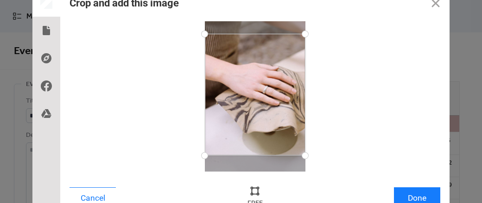
drag, startPoint x: 270, startPoint y: 88, endPoint x: 272, endPoint y: 101, distance: 12.7
click at [272, 101] on div at bounding box center [255, 95] width 101 height 122
drag, startPoint x: 299, startPoint y: 33, endPoint x: 301, endPoint y: 39, distance: 5.9
click at [301, 39] on div at bounding box center [304, 40] width 16 height 16
click at [286, 52] on div at bounding box center [255, 94] width 100 height 116
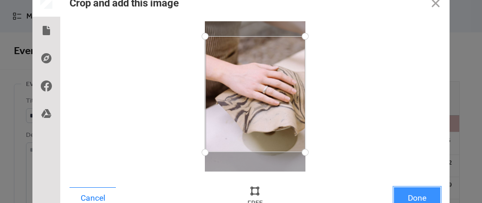
click at [409, 194] on button "Done" at bounding box center [417, 199] width 46 height 22
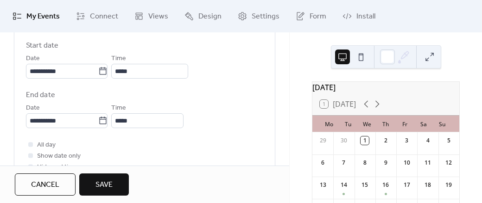
scroll to position [327, 0]
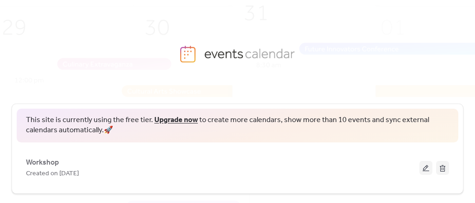
scroll to position [88, 0]
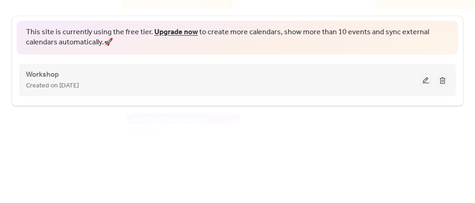
click at [421, 81] on button at bounding box center [425, 80] width 13 height 14
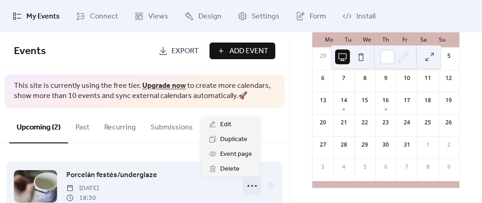
click at [245, 181] on icon at bounding box center [252, 186] width 15 height 15
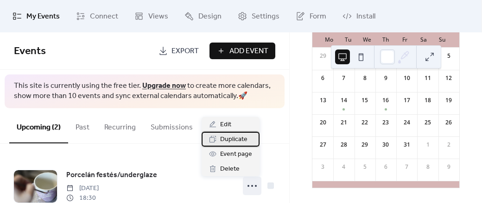
click at [235, 139] on span "Duplicate" at bounding box center [233, 139] width 27 height 11
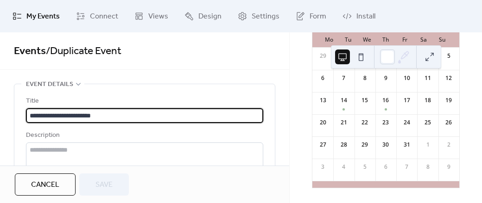
drag, startPoint x: 185, startPoint y: 117, endPoint x: -69, endPoint y: 79, distance: 257.6
click at [0, 79] on html "**********" at bounding box center [241, 101] width 482 height 203
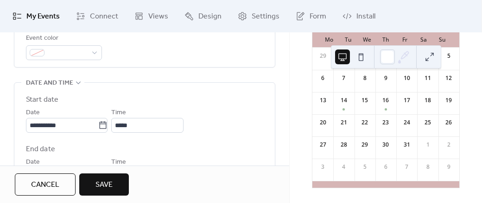
scroll to position [277, 0]
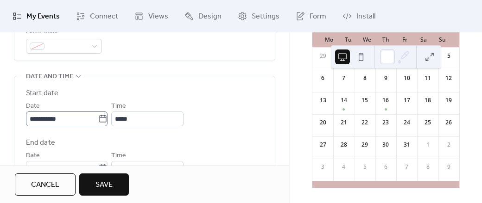
type input "********"
click at [37, 118] on input "**********" at bounding box center [62, 119] width 72 height 15
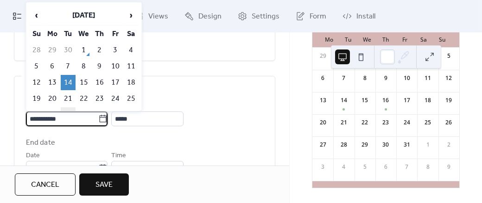
click at [68, 109] on td "28" at bounding box center [68, 114] width 15 height 15
type input "**********"
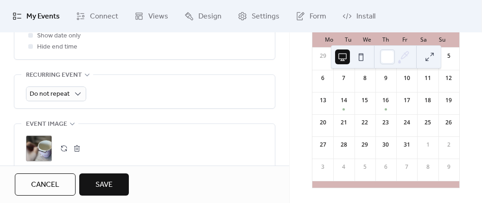
scroll to position [465, 0]
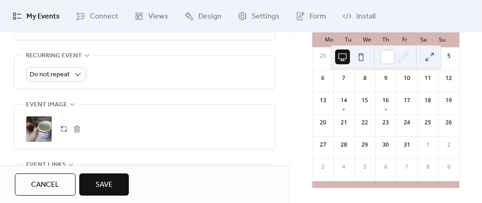
click at [78, 130] on button "button" at bounding box center [76, 129] width 13 height 13
click at [51, 129] on div ";" at bounding box center [39, 129] width 26 height 26
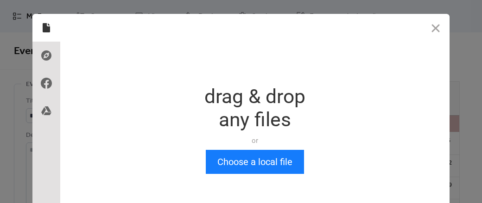
scroll to position [0, 0]
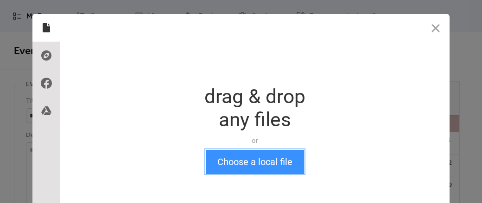
click at [230, 160] on button "Choose a local file" at bounding box center [255, 162] width 98 height 24
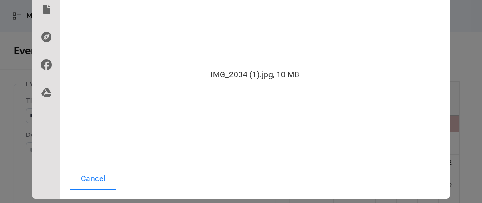
scroll to position [47, 0]
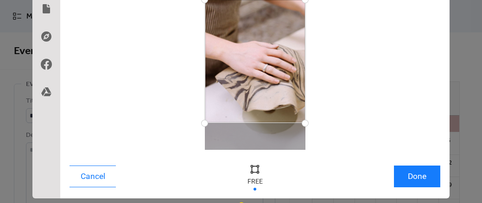
drag, startPoint x: 300, startPoint y: 150, endPoint x: 312, endPoint y: 121, distance: 31.6
click at [312, 121] on div at bounding box center [254, 75] width 371 height 151
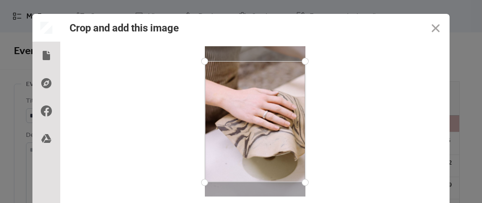
drag, startPoint x: 276, startPoint y: 79, endPoint x: 276, endPoint y: 95, distance: 16.2
click at [276, 95] on div at bounding box center [255, 121] width 101 height 121
click at [286, 97] on div at bounding box center [255, 122] width 101 height 121
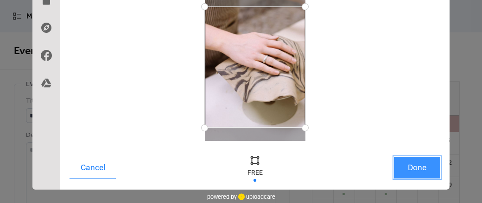
click at [406, 164] on button "Done" at bounding box center [417, 168] width 46 height 22
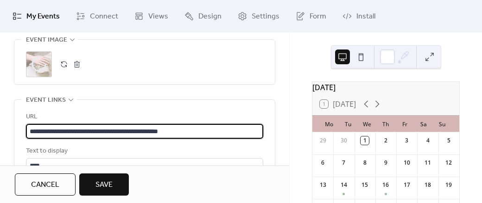
scroll to position [0, 0]
drag, startPoint x: 213, startPoint y: 131, endPoint x: -32, endPoint y: 112, distance: 245.8
click at [0, 112] on html "**********" at bounding box center [241, 101] width 482 height 203
paste input "********"
type input "**********"
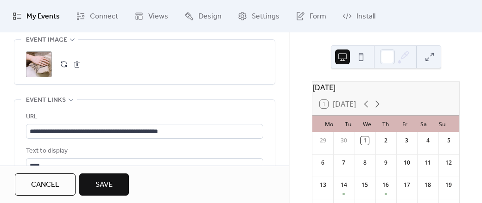
click at [107, 184] on span "Save" at bounding box center [103, 185] width 17 height 11
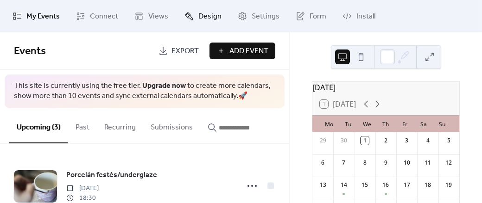
click at [217, 11] on span "Design" at bounding box center [209, 16] width 23 height 11
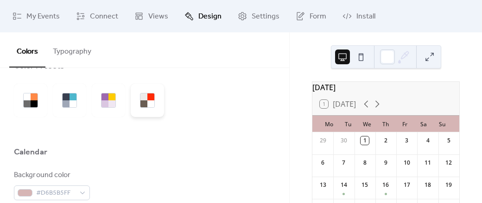
scroll to position [23, 0]
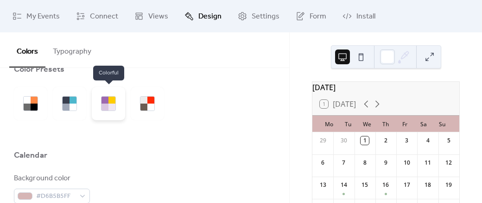
click at [113, 100] on div at bounding box center [111, 100] width 7 height 7
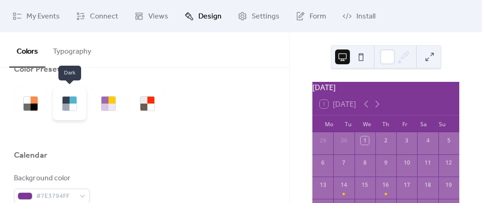
click at [80, 108] on div at bounding box center [69, 103] width 33 height 33
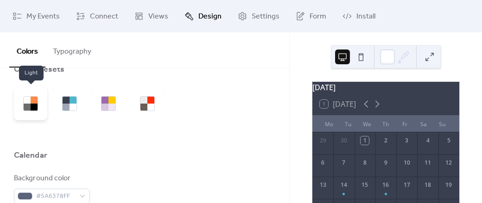
click at [39, 106] on div at bounding box center [30, 103] width 33 height 33
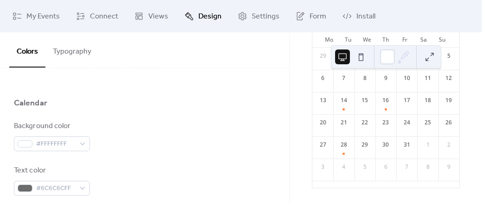
scroll to position [0, 0]
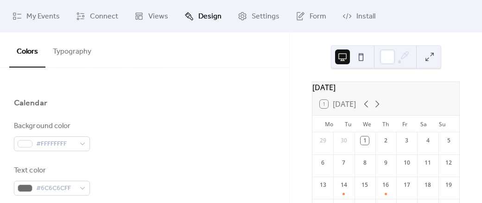
click at [362, 60] on button at bounding box center [360, 57] width 15 height 15
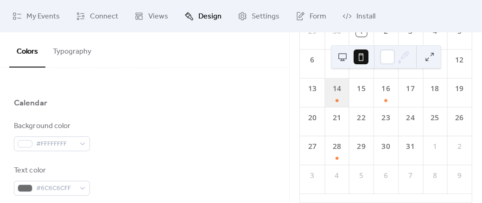
scroll to position [63, 0]
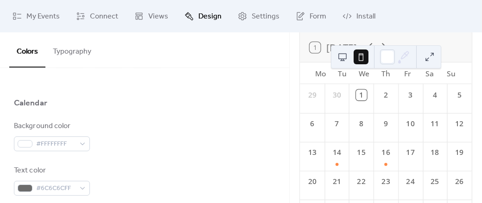
click at [339, 56] on button at bounding box center [342, 57] width 15 height 15
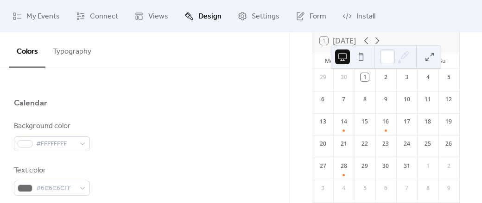
click at [426, 58] on button at bounding box center [429, 57] width 15 height 15
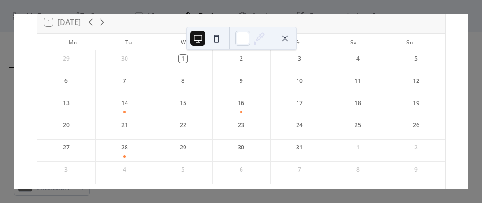
scroll to position [47, 0]
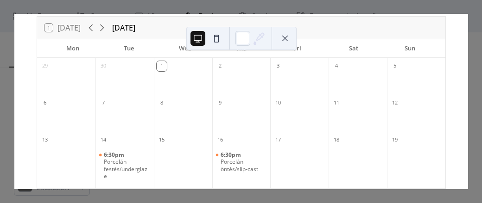
click at [286, 40] on button at bounding box center [284, 38] width 15 height 15
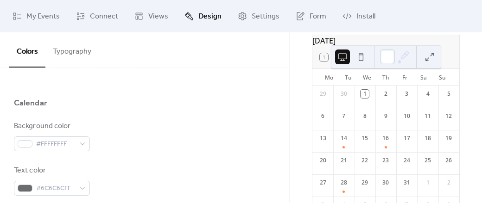
scroll to position [63, 0]
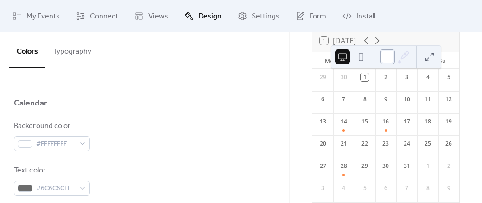
click at [392, 57] on div at bounding box center [387, 57] width 15 height 15
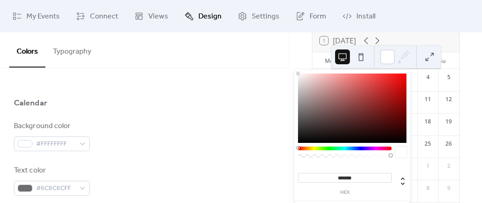
click at [157, 77] on div at bounding box center [144, 83] width 261 height 30
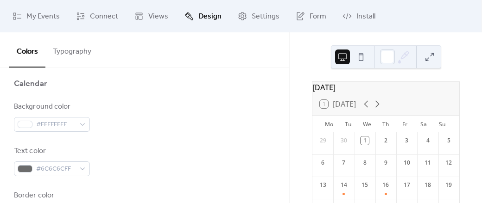
scroll to position [0, 0]
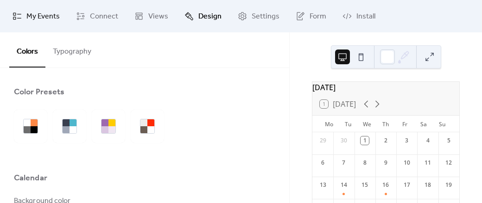
click at [54, 19] on span "My Events" at bounding box center [42, 16] width 33 height 11
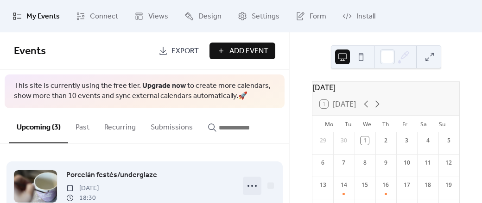
click at [245, 182] on icon at bounding box center [252, 186] width 15 height 15
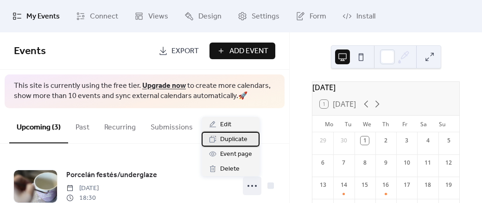
click at [234, 138] on span "Duplicate" at bounding box center [233, 139] width 27 height 11
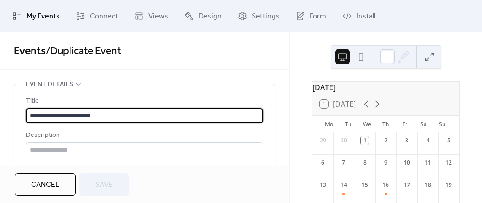
drag, startPoint x: 133, startPoint y: 112, endPoint x: -61, endPoint y: 97, distance: 194.6
click at [0, 97] on html "**********" at bounding box center [241, 101] width 482 height 203
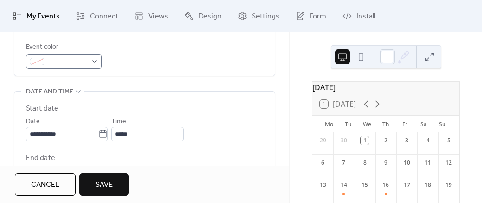
scroll to position [263, 0]
type input "********"
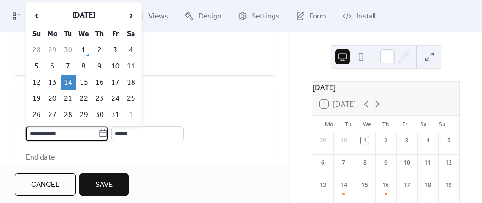
click at [77, 132] on input "**********" at bounding box center [62, 133] width 72 height 15
click at [132, 95] on td "25" at bounding box center [131, 98] width 15 height 15
type input "**********"
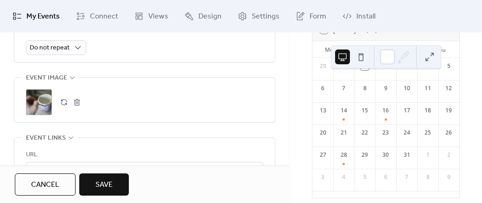
scroll to position [513, 0]
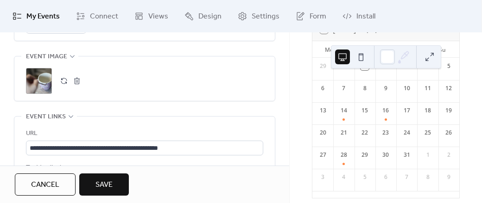
click at [76, 84] on button "button" at bounding box center [76, 81] width 13 height 13
click at [41, 77] on icon at bounding box center [38, 81] width 13 height 13
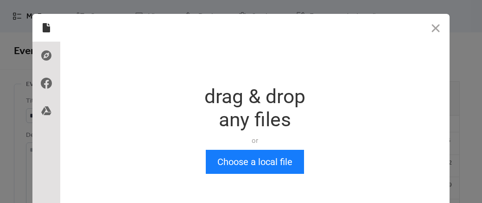
scroll to position [0, 0]
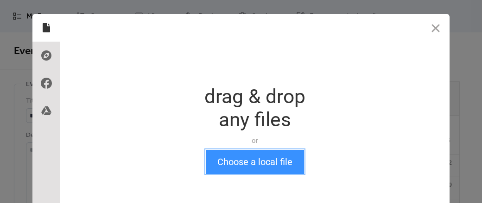
click at [250, 156] on button "Choose a local file" at bounding box center [255, 162] width 98 height 24
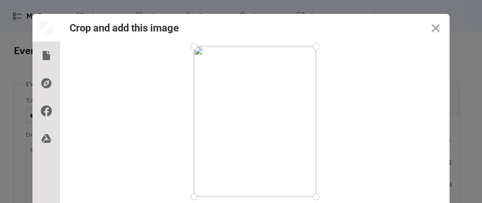
scroll to position [56, 0]
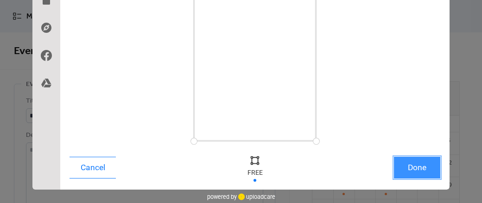
click at [407, 162] on button "Done" at bounding box center [417, 168] width 46 height 22
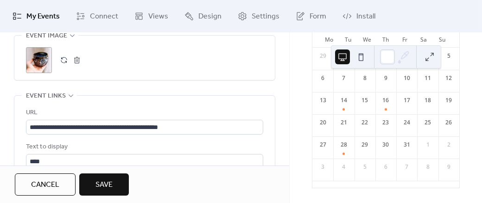
scroll to position [0, 0]
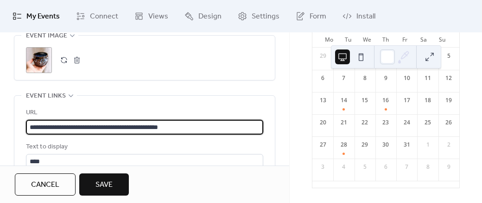
click at [201, 122] on input "**********" at bounding box center [143, 127] width 235 height 15
paste input "**********"
type input "**********"
click at [112, 180] on span "Save" at bounding box center [103, 185] width 17 height 11
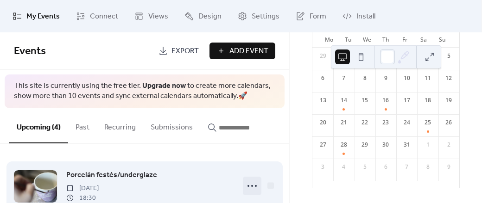
click at [245, 184] on icon at bounding box center [252, 186] width 15 height 15
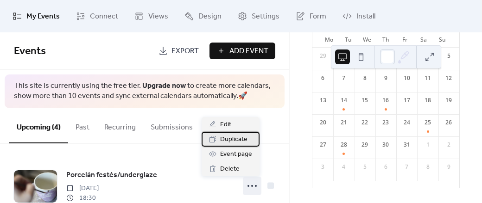
click at [232, 141] on span "Duplicate" at bounding box center [233, 139] width 27 height 11
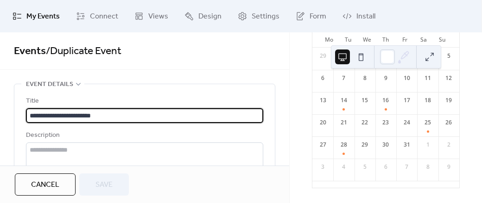
drag, startPoint x: 137, startPoint y: 118, endPoint x: -26, endPoint y: 108, distance: 163.8
click at [0, 108] on html "**********" at bounding box center [241, 101] width 482 height 203
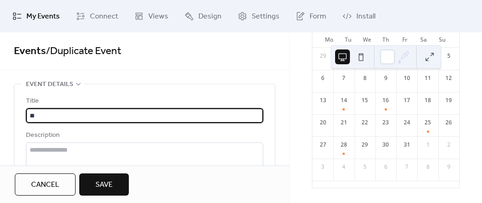
type input "*"
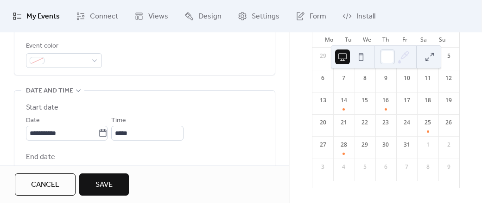
scroll to position [269, 0]
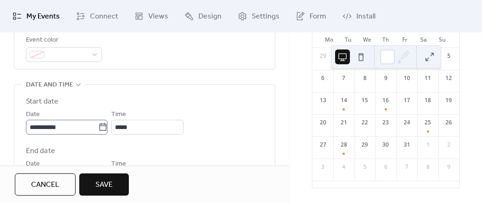
type input "**********"
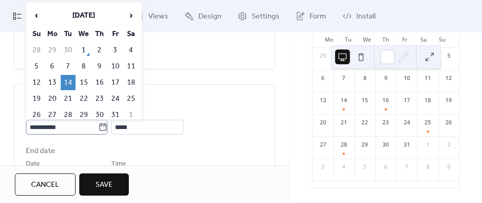
click at [106, 126] on icon at bounding box center [102, 127] width 9 height 9
click at [98, 126] on input "**********" at bounding box center [62, 127] width 72 height 15
click at [129, 82] on td "18" at bounding box center [131, 82] width 15 height 15
type input "**********"
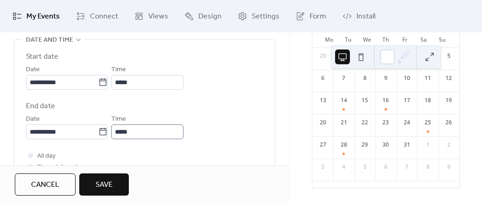
scroll to position [314, 0]
click at [140, 80] on input "*****" at bounding box center [147, 83] width 72 height 15
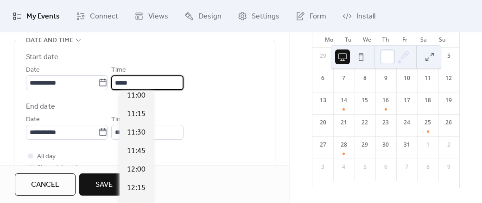
scroll to position [740, 0]
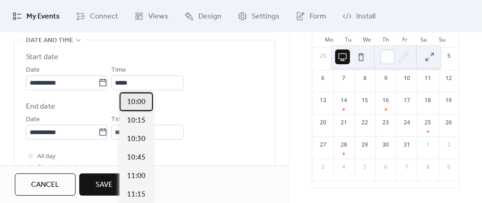
click at [138, 104] on span "10:00" at bounding box center [136, 102] width 19 height 11
type input "*****"
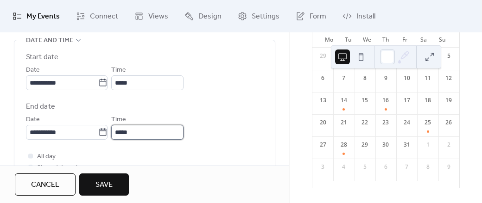
click at [136, 129] on input "*****" at bounding box center [147, 132] width 72 height 15
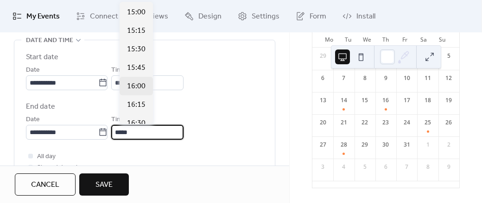
scroll to position [352, 0]
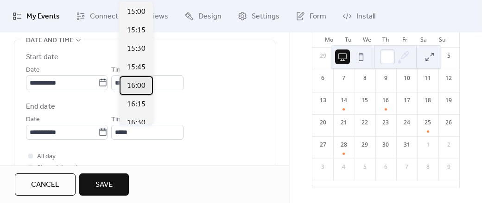
click at [140, 84] on span "16:00" at bounding box center [136, 86] width 19 height 11
type input "*****"
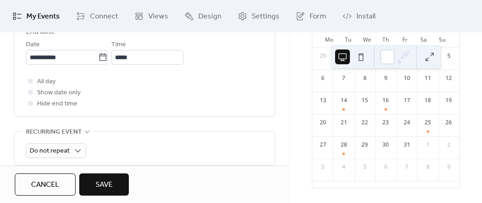
scroll to position [415, 0]
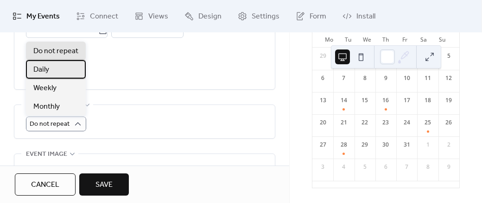
click at [62, 71] on div "Daily" at bounding box center [56, 69] width 60 height 19
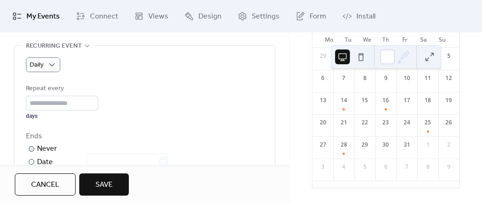
scroll to position [493, 0]
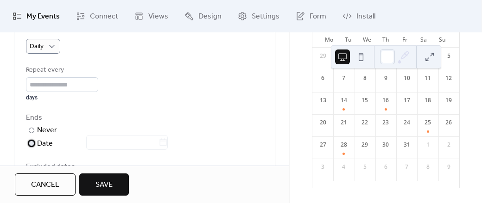
click at [50, 141] on div "Date" at bounding box center [102, 144] width 131 height 12
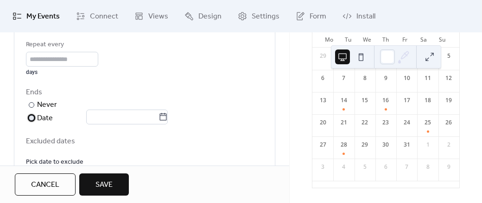
scroll to position [519, 0]
click at [179, 113] on div "Ends ​ Never ​ Date" at bounding box center [144, 106] width 237 height 38
click at [168, 114] on icon at bounding box center [162, 116] width 9 height 9
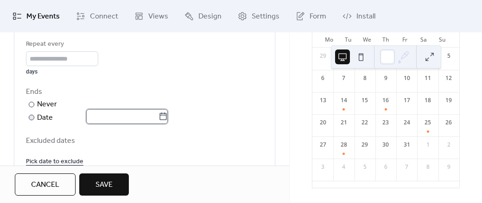
click at [158, 114] on input "text" at bounding box center [122, 116] width 72 height 15
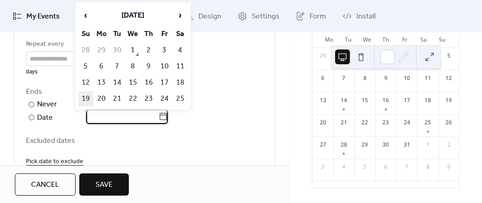
click at [85, 98] on td "19" at bounding box center [85, 98] width 15 height 15
type input "**********"
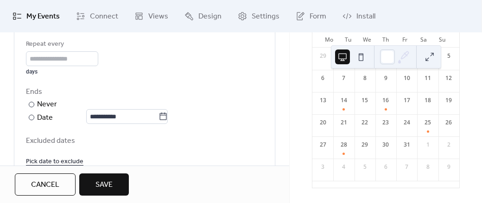
scroll to position [572, 0]
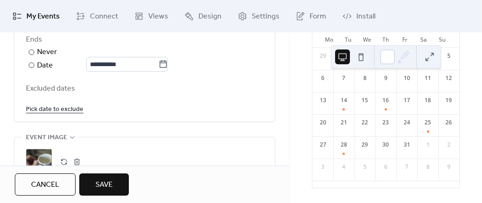
click at [77, 110] on link "Pick date to exclude" at bounding box center [54, 109] width 57 height 12
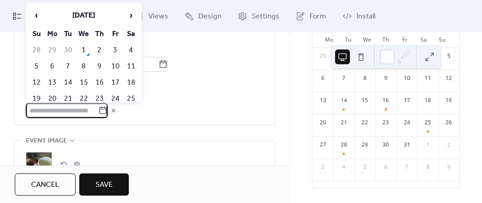
click at [179, 106] on div at bounding box center [144, 110] width 237 height 15
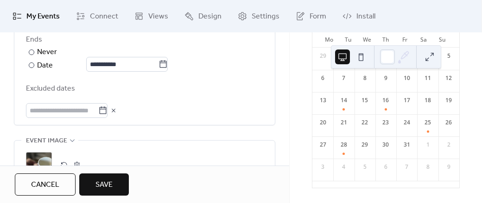
scroll to position [653, 0]
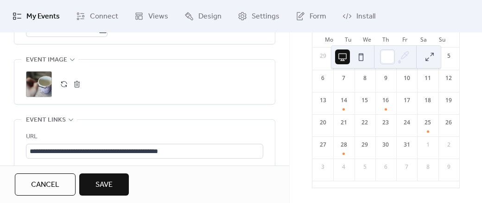
click at [80, 84] on button "button" at bounding box center [76, 84] width 13 height 13
click at [43, 81] on icon at bounding box center [38, 84] width 15 height 15
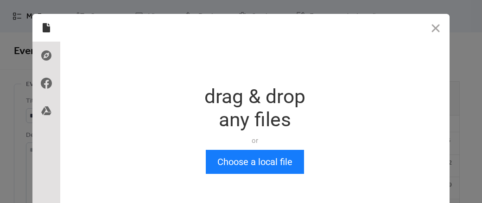
scroll to position [0, 0]
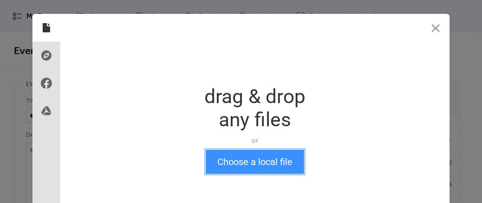
click at [238, 164] on button "Choose a local file" at bounding box center [255, 162] width 98 height 24
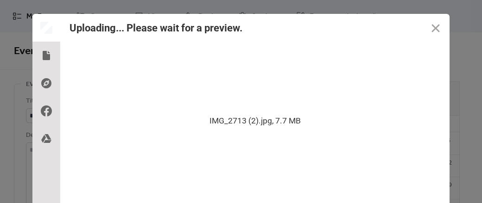
scroll to position [56, 0]
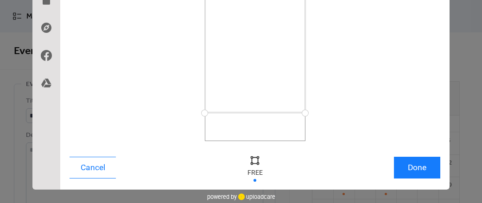
drag, startPoint x: 303, startPoint y: 139, endPoint x: 301, endPoint y: 110, distance: 29.7
click at [301, 110] on div at bounding box center [305, 113] width 16 height 16
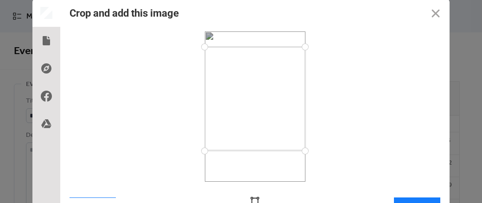
drag, startPoint x: 300, startPoint y: 33, endPoint x: 304, endPoint y: 47, distance: 14.4
click at [304, 47] on div at bounding box center [305, 47] width 16 height 16
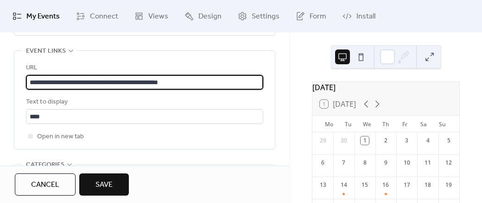
scroll to position [0, 0]
drag, startPoint x: 203, startPoint y: 76, endPoint x: 3, endPoint y: 88, distance: 200.5
paste input "**********"
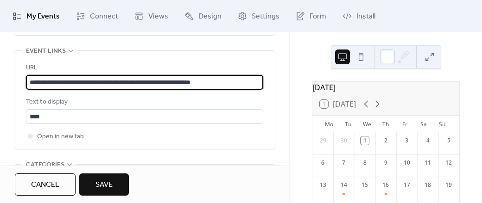
type input "**********"
click at [114, 178] on button "Save" at bounding box center [104, 185] width 50 height 22
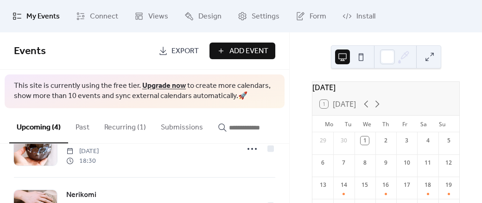
scroll to position [90, 0]
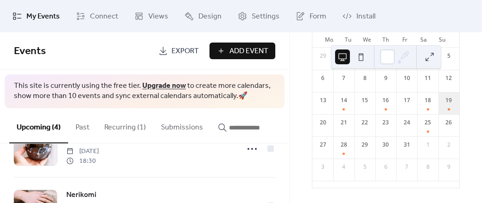
click at [438, 108] on div "19" at bounding box center [448, 103] width 21 height 22
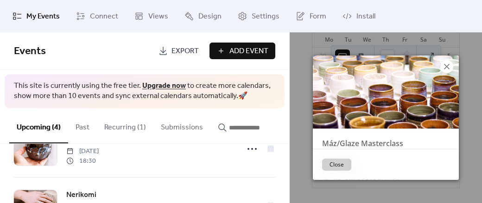
click at [443, 71] on icon at bounding box center [446, 66] width 11 height 11
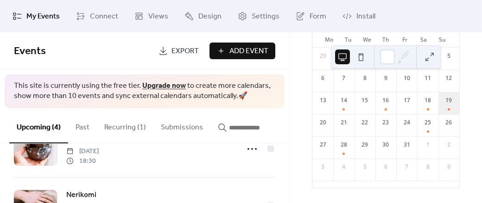
click at [438, 107] on div "19" at bounding box center [448, 103] width 21 height 22
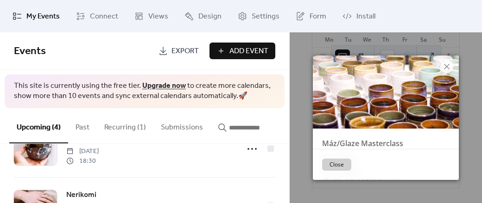
scroll to position [56, 0]
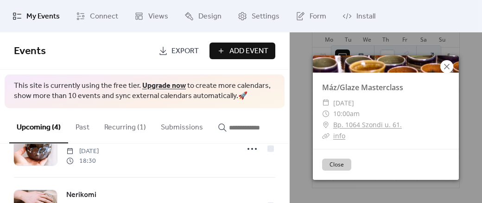
click at [447, 66] on icon at bounding box center [447, 67] width 6 height 6
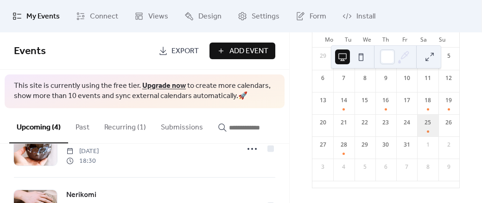
click at [423, 124] on div "25" at bounding box center [427, 125] width 21 height 22
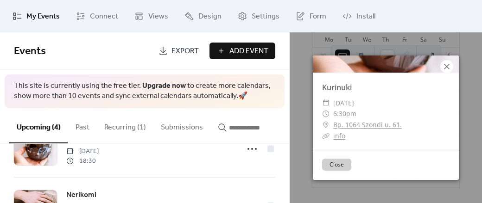
click at [445, 66] on icon at bounding box center [446, 66] width 11 height 11
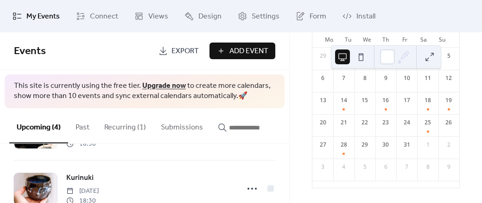
scroll to position [110, 0]
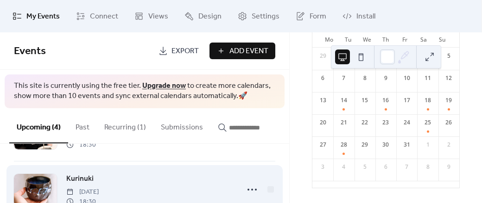
click at [78, 178] on span "Kurinuki" at bounding box center [79, 179] width 27 height 11
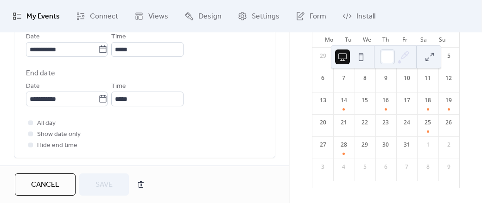
scroll to position [347, 0]
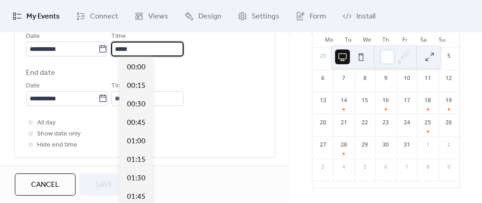
click at [148, 52] on input "*****" at bounding box center [147, 49] width 72 height 15
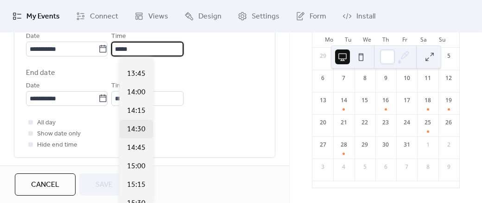
scroll to position [1012, 0]
click at [137, 90] on span "14:00" at bounding box center [136, 93] width 19 height 11
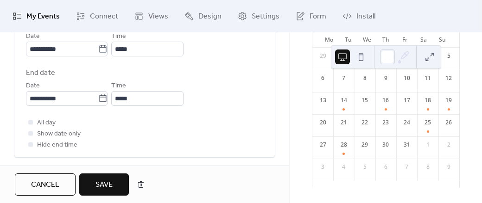
type input "*****"
click at [104, 183] on span "Save" at bounding box center [103, 185] width 17 height 11
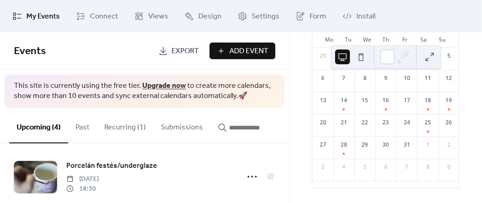
scroll to position [10, 0]
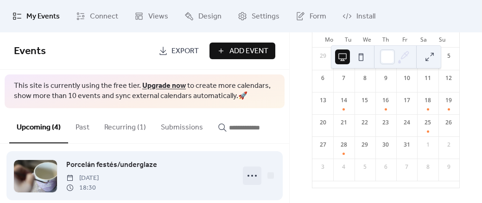
click at [249, 181] on icon at bounding box center [252, 176] width 15 height 15
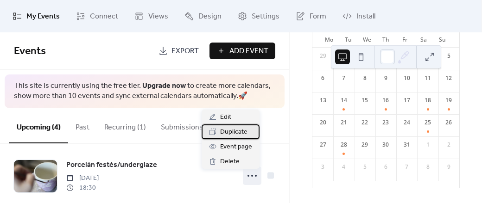
click at [232, 134] on span "Duplicate" at bounding box center [233, 132] width 27 height 11
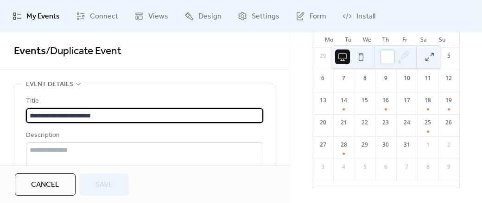
drag, startPoint x: 132, startPoint y: 120, endPoint x: 18, endPoint y: 128, distance: 114.7
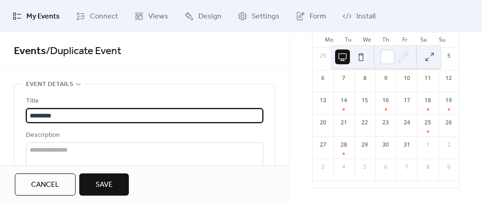
paste input "**********"
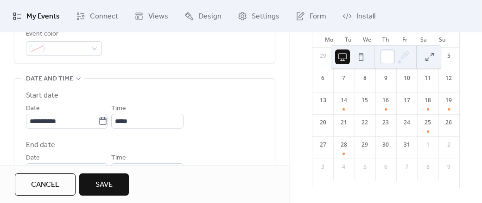
scroll to position [294, 0]
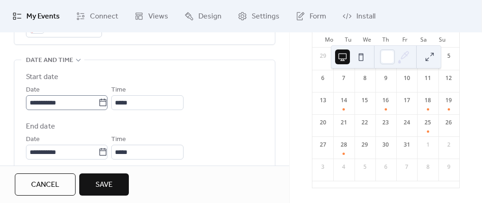
type input "**********"
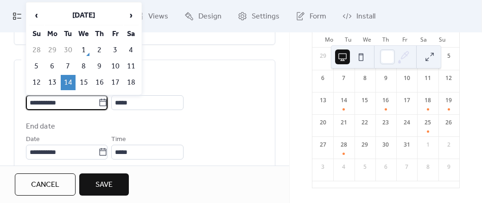
click at [76, 103] on input "**********" at bounding box center [62, 102] width 72 height 15
click at [103, 91] on td "23" at bounding box center [99, 98] width 15 height 15
type input "**********"
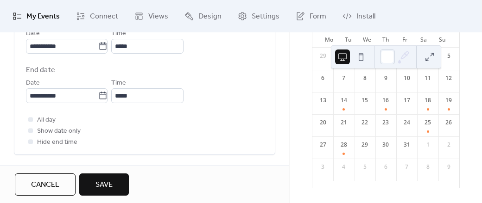
scroll to position [324, 0]
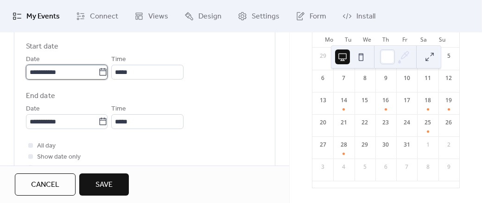
click at [34, 69] on input "**********" at bounding box center [62, 72] width 72 height 15
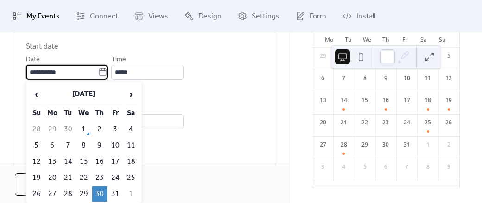
type input "**********"
click at [222, 106] on div "**********" at bounding box center [144, 116] width 237 height 26
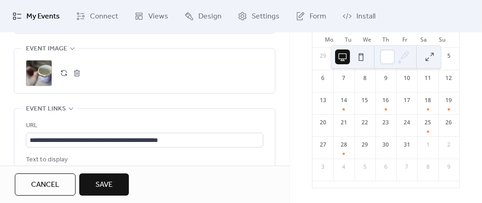
scroll to position [518, 0]
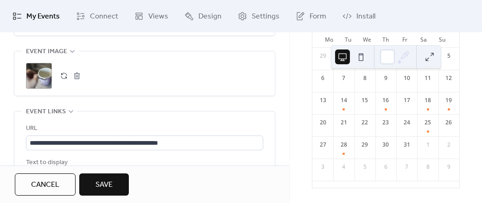
click at [76, 71] on button "button" at bounding box center [76, 75] width 13 height 13
click at [39, 79] on icon at bounding box center [38, 75] width 13 height 13
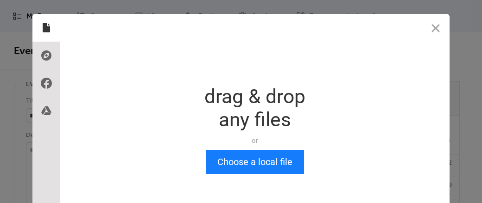
scroll to position [0, 0]
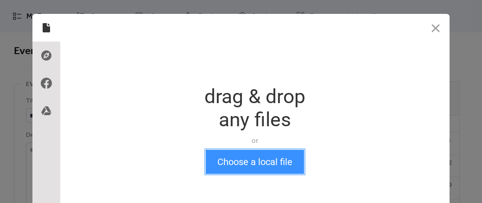
click at [239, 165] on button "Choose a local file" at bounding box center [255, 162] width 98 height 24
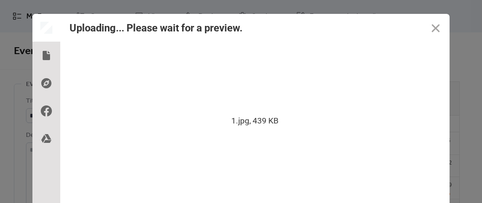
scroll to position [56, 0]
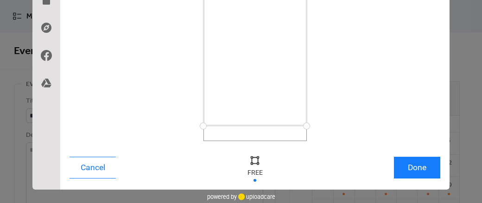
drag, startPoint x: 200, startPoint y: 144, endPoint x: 198, endPoint y: 126, distance: 17.3
click at [198, 126] on div at bounding box center [203, 126] width 16 height 16
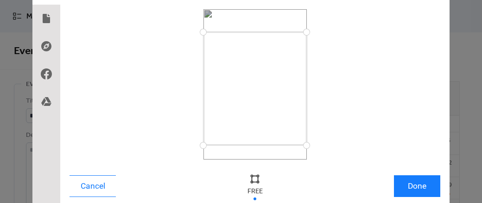
drag, startPoint x: 305, startPoint y: 9, endPoint x: 318, endPoint y: 32, distance: 26.8
click at [318, 32] on div at bounding box center [254, 84] width 371 height 151
click at [412, 182] on button "Done" at bounding box center [417, 187] width 46 height 22
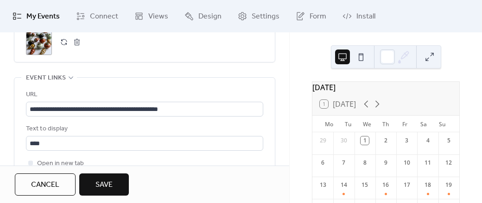
scroll to position [567, 0]
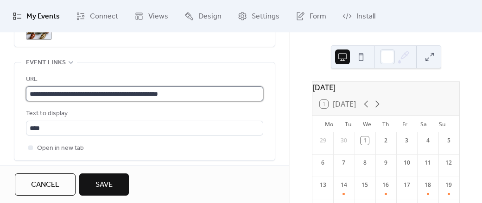
click at [213, 94] on input "**********" at bounding box center [144, 94] width 237 height 15
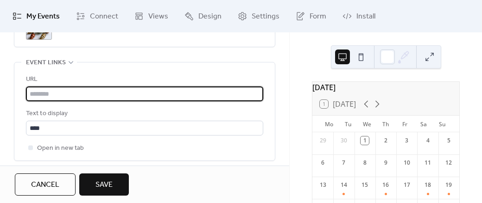
paste input "**********"
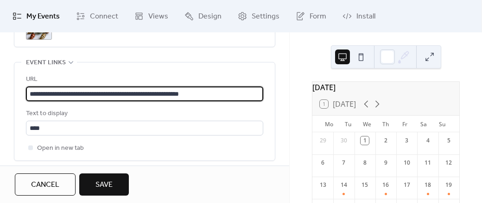
type input "**********"
click at [117, 182] on button "Save" at bounding box center [104, 185] width 50 height 22
